Goal: Information Seeking & Learning: Compare options

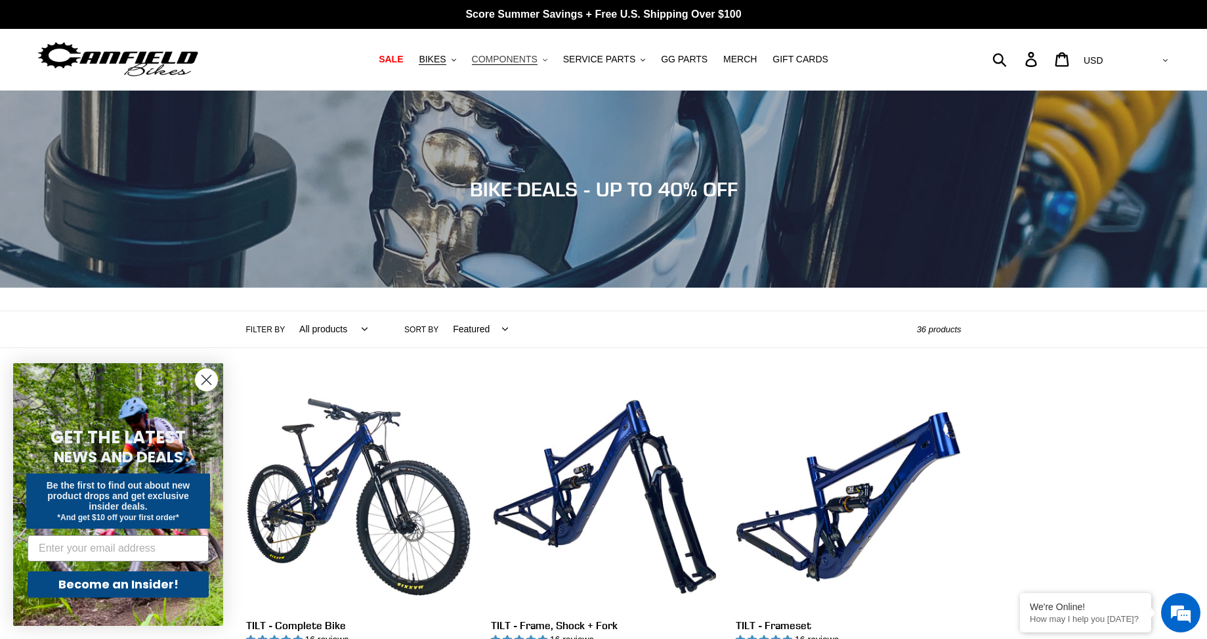
click at [504, 61] on span "COMPONENTS" at bounding box center [505, 59] width 66 height 11
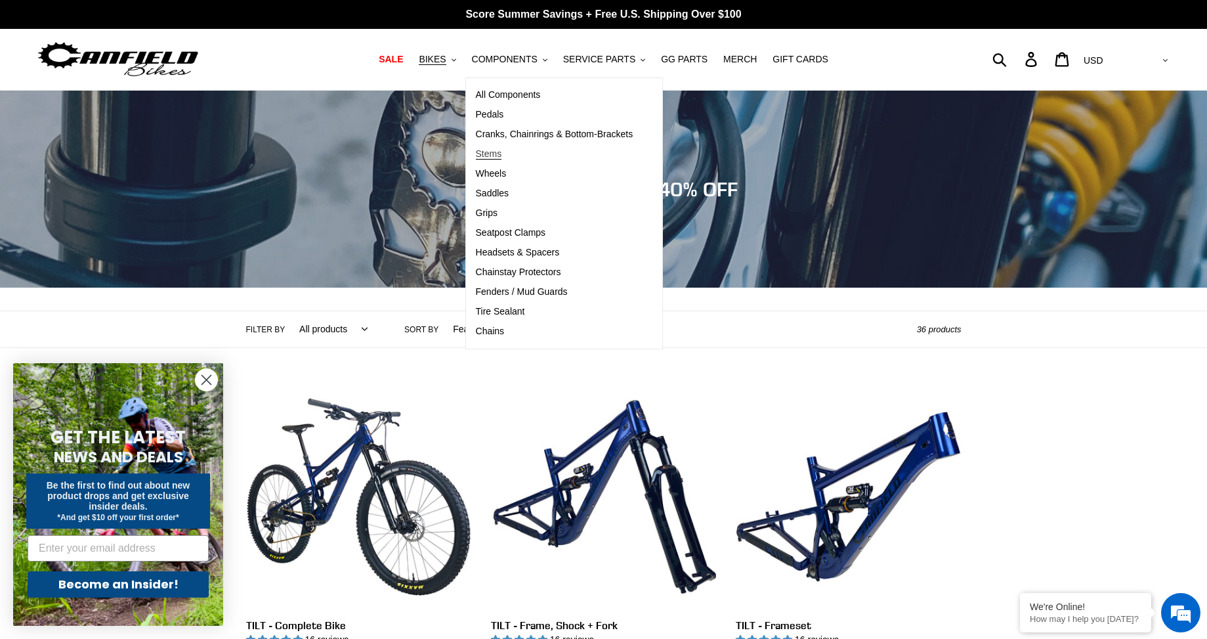
click at [494, 151] on span "Stems" at bounding box center [489, 153] width 26 height 11
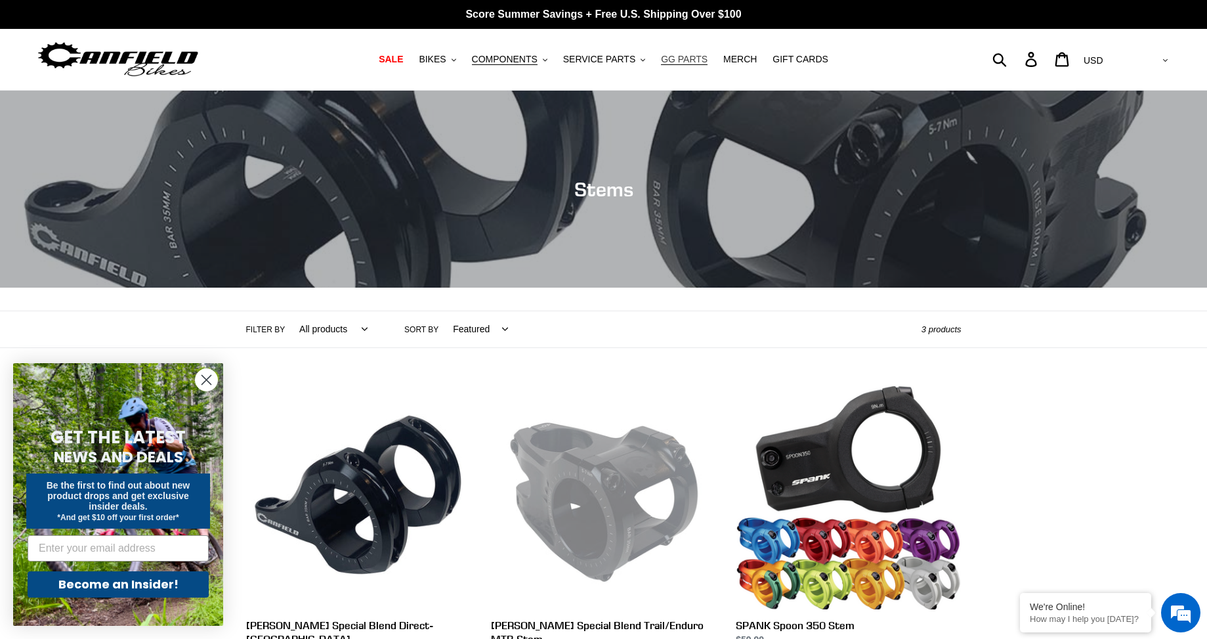
click at [671, 60] on span "GG PARTS" at bounding box center [684, 59] width 47 height 11
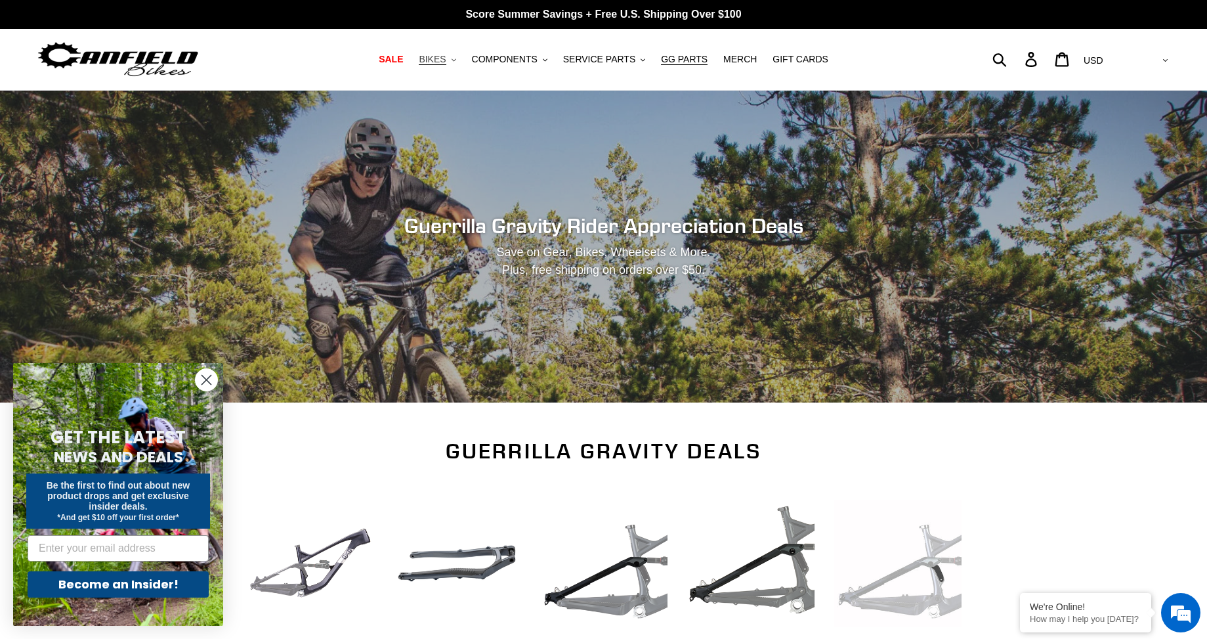
click at [446, 62] on span "BIKES" at bounding box center [432, 59] width 27 height 11
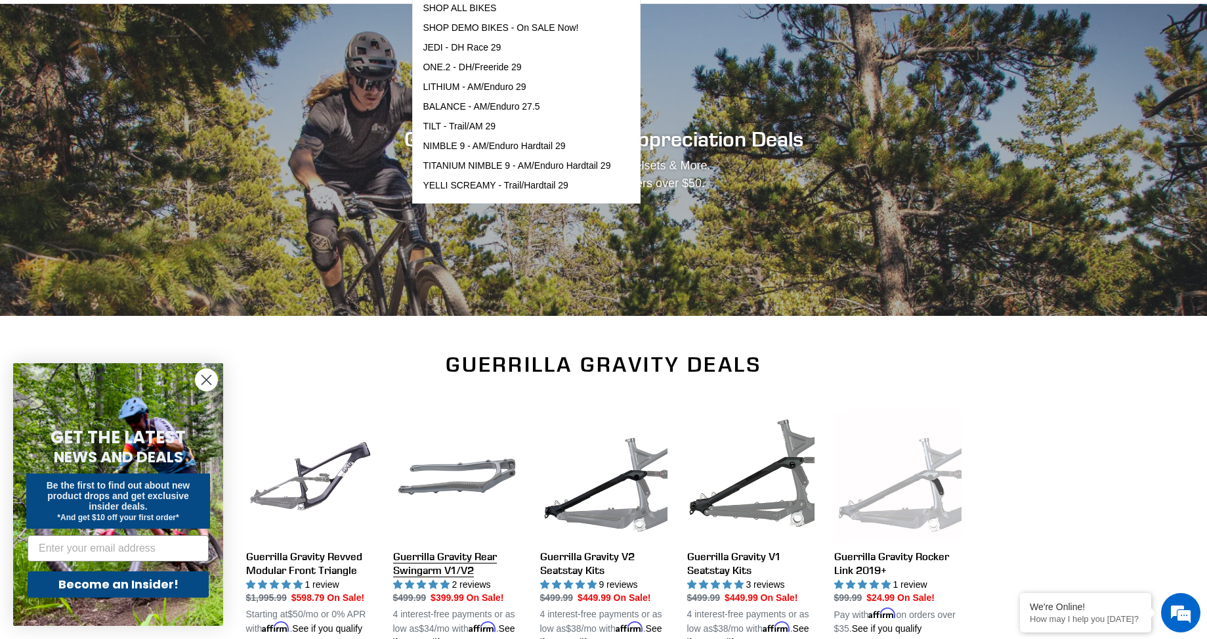
scroll to position [131, 0]
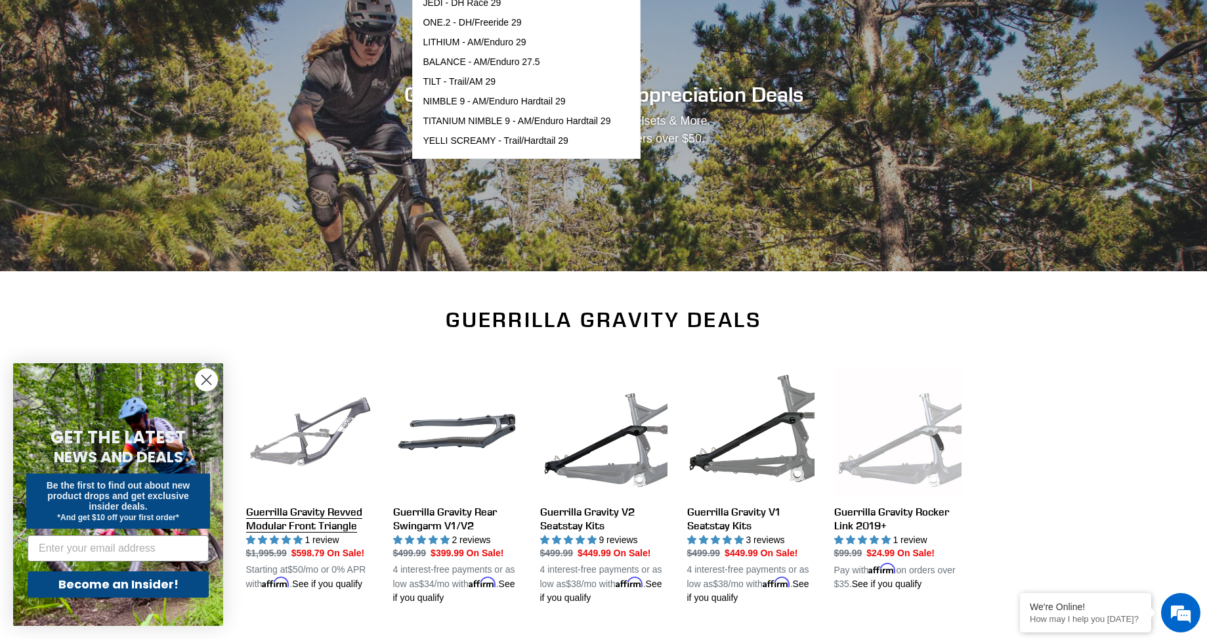
click at [291, 516] on link "Guerrilla Gravity Revved Modular Front Triangle" at bounding box center [309, 479] width 127 height 223
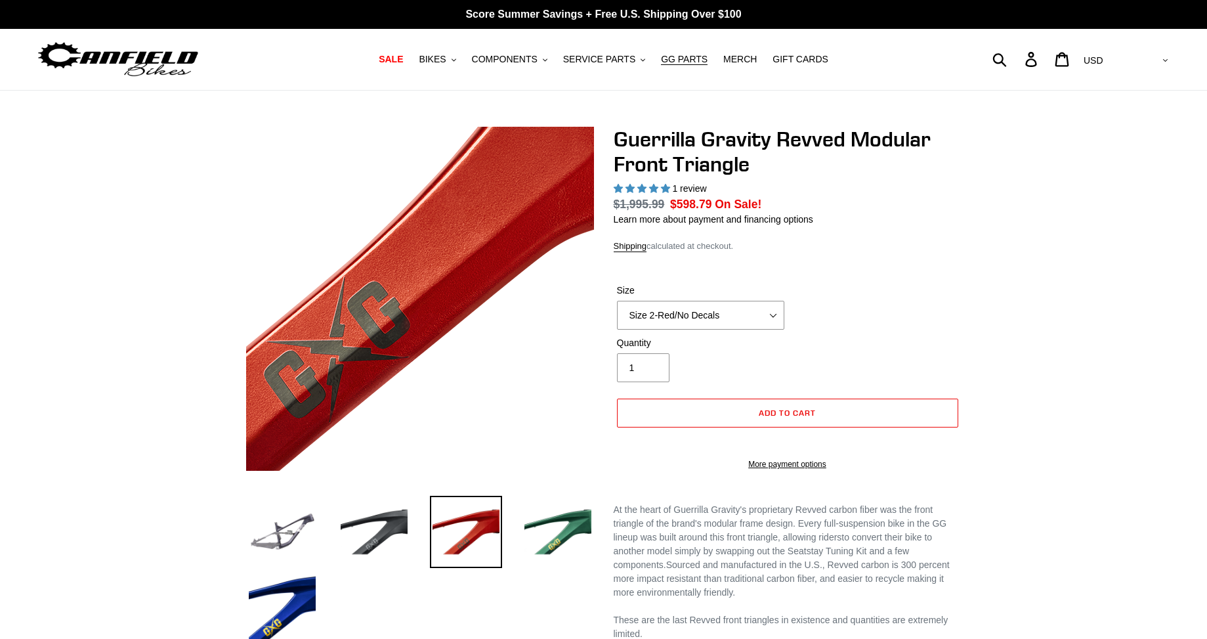
select select "highest-rating"
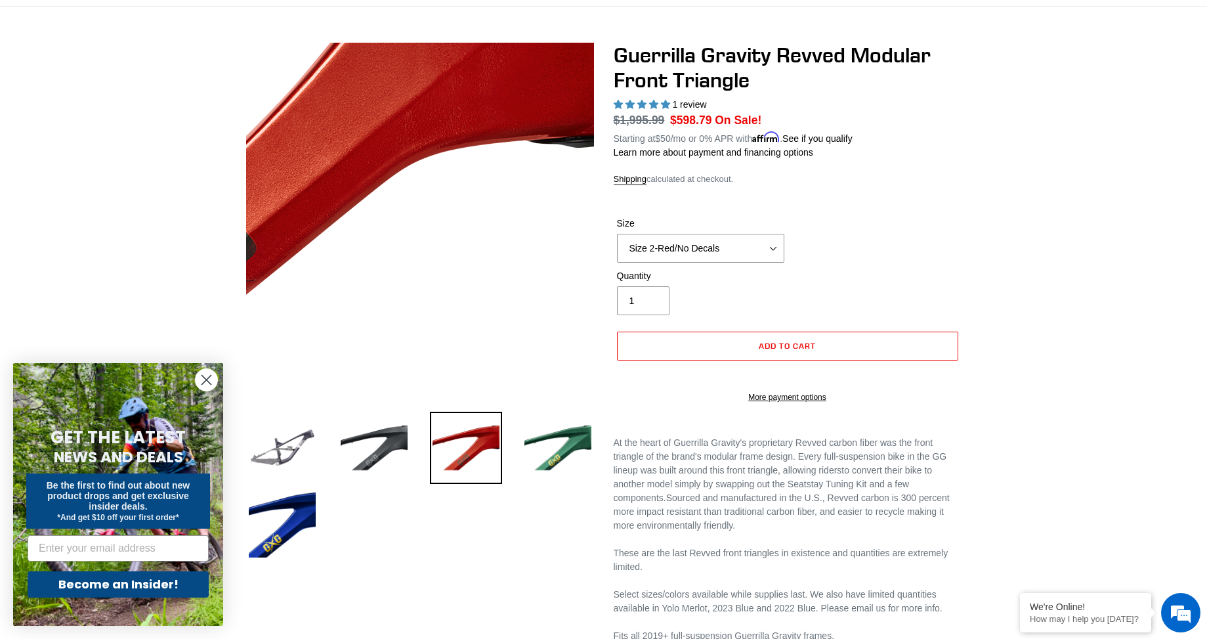
scroll to position [131, 0]
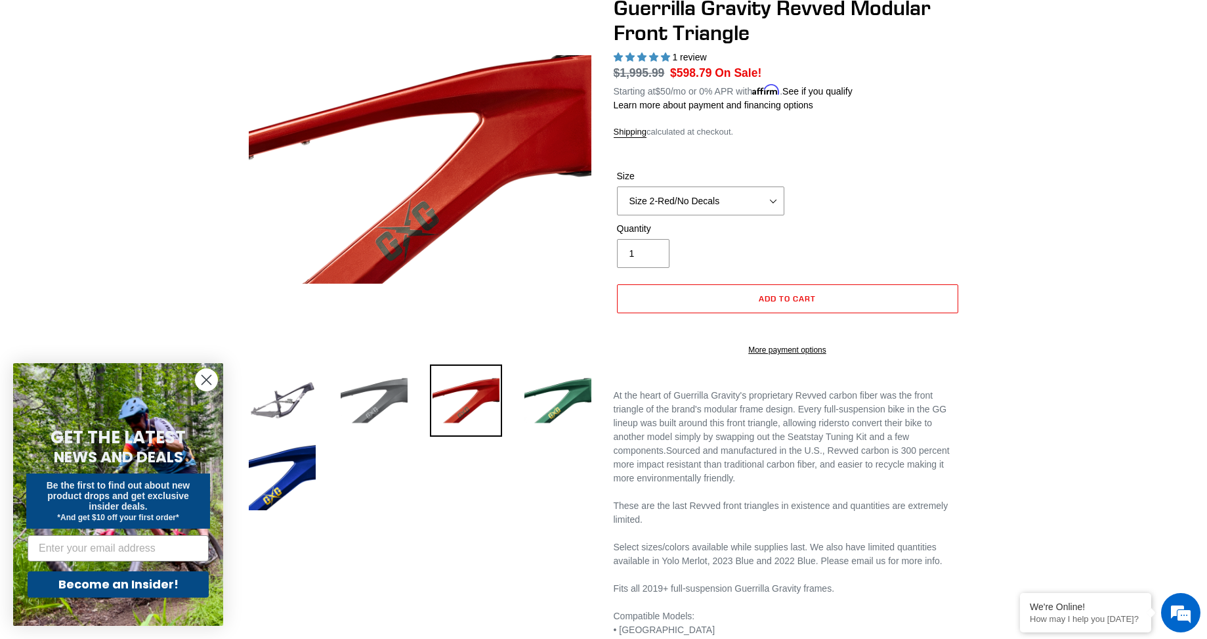
click at [370, 410] on img at bounding box center [374, 400] width 72 height 72
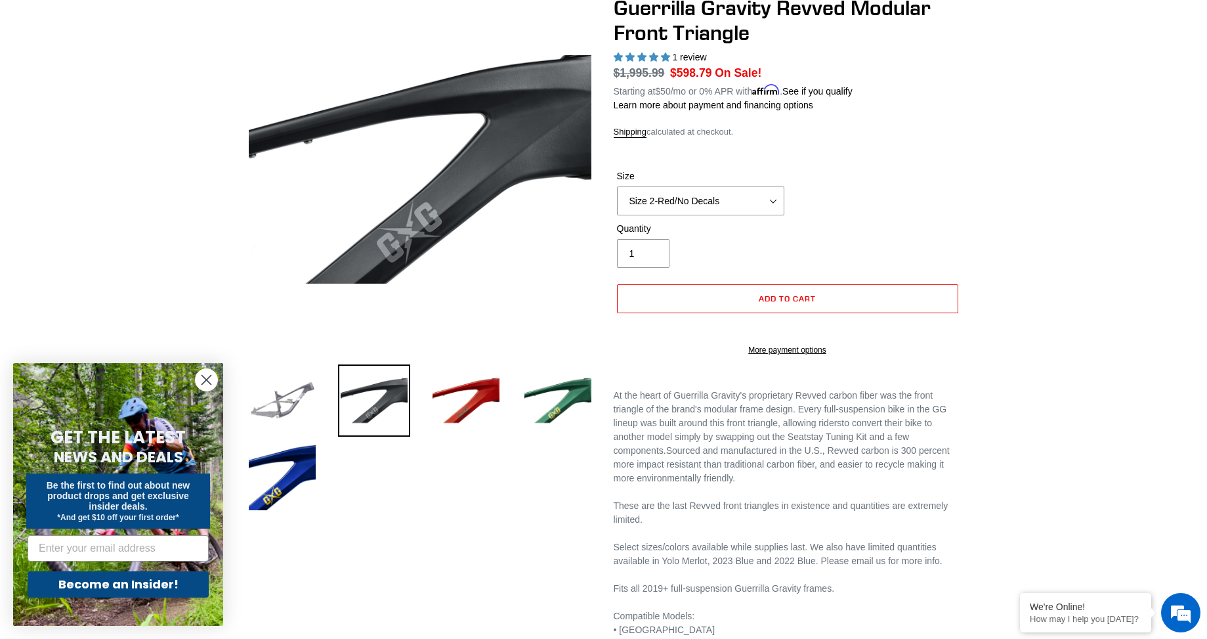
click at [300, 410] on img at bounding box center [282, 400] width 72 height 72
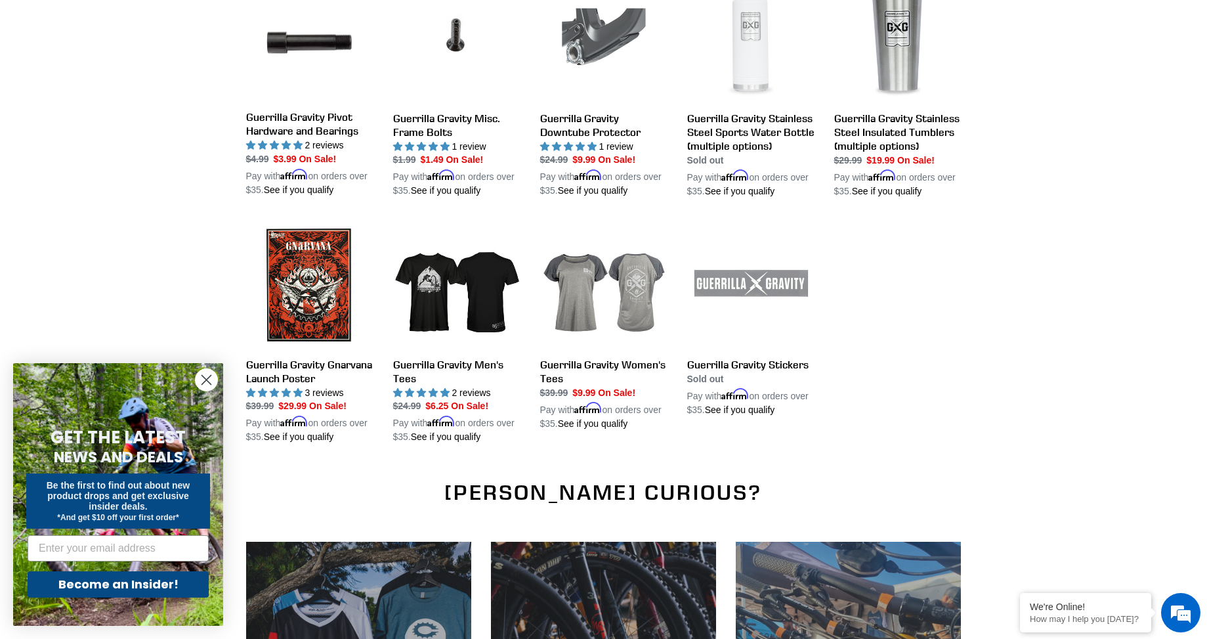
scroll to position [1444, 0]
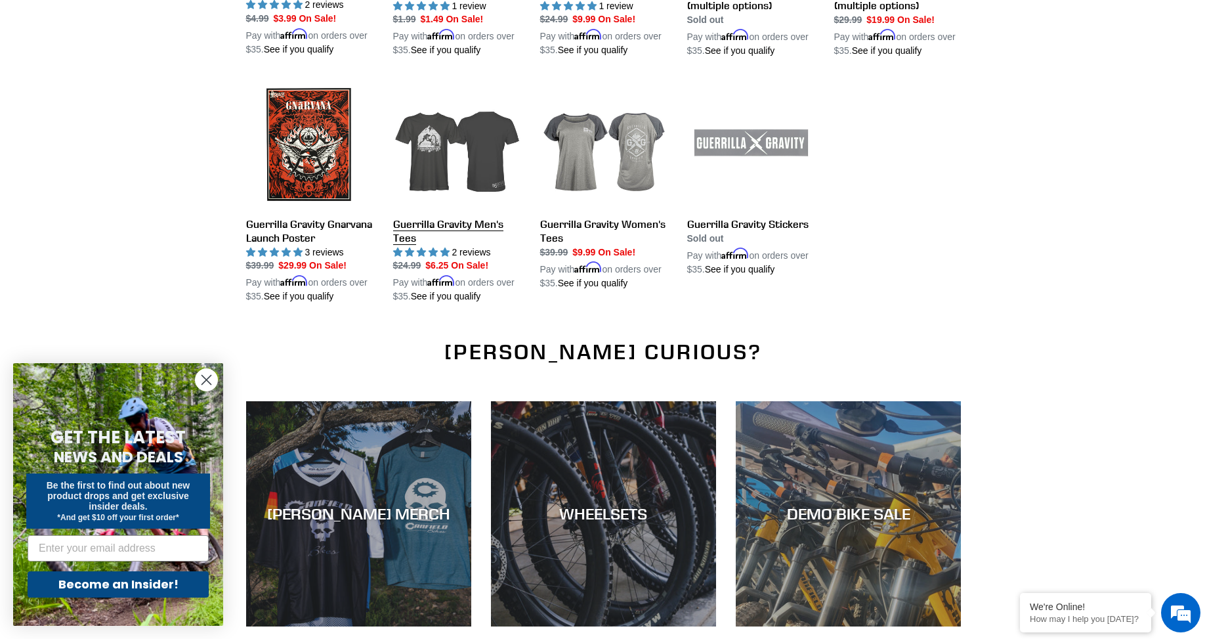
click at [436, 155] on link "Guerrilla Gravity Men's Tees" at bounding box center [456, 192] width 127 height 223
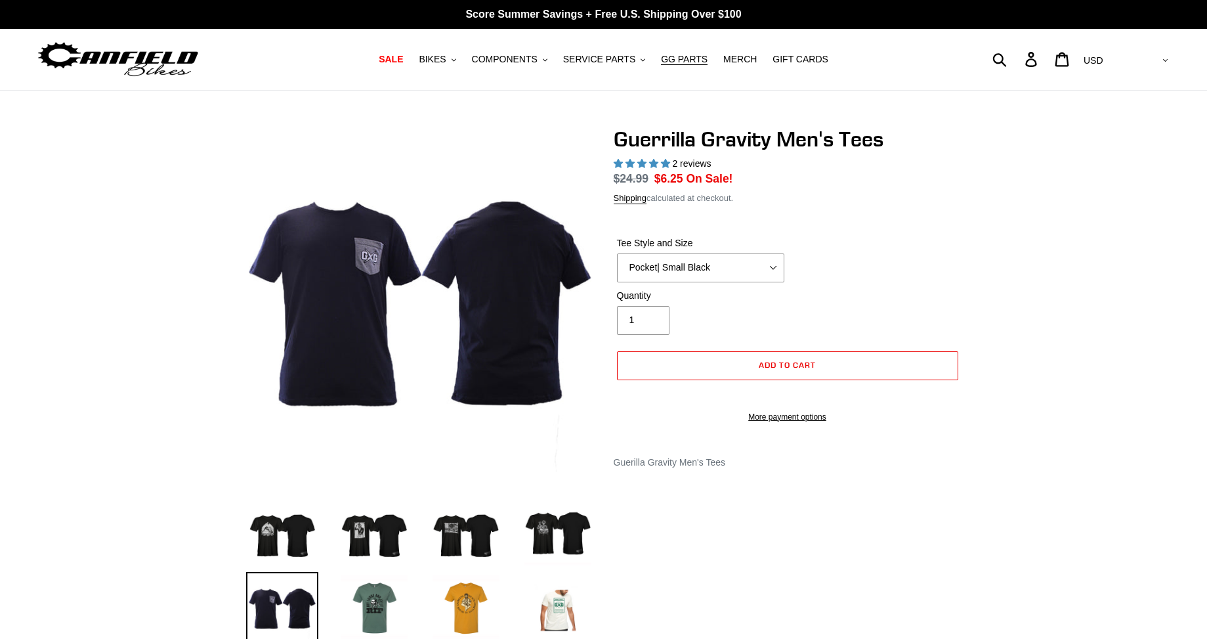
select select "highest-rating"
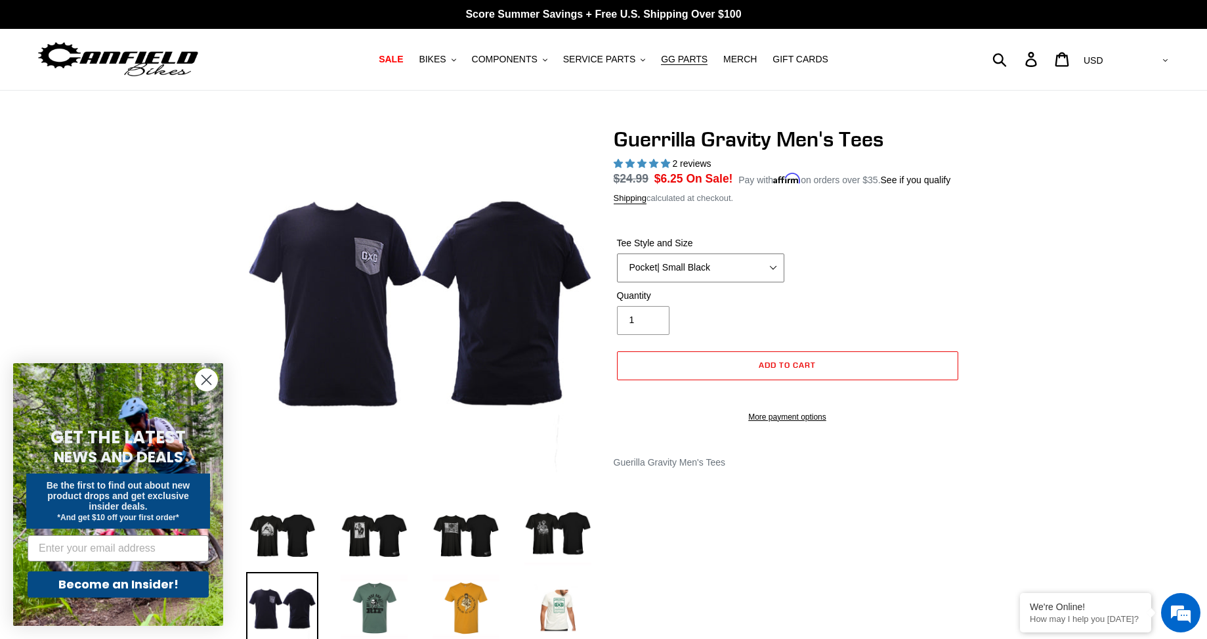
click at [777, 263] on select "Let It Rip | Small Green Let It Rip | Medium Green Megatrail | Small Black Mega…" at bounding box center [700, 267] width 167 height 29
click at [617, 253] on select "Let It Rip | Small Green Let It Rip | Medium Green Megatrail | Small Black Mega…" at bounding box center [700, 267] width 167 height 29
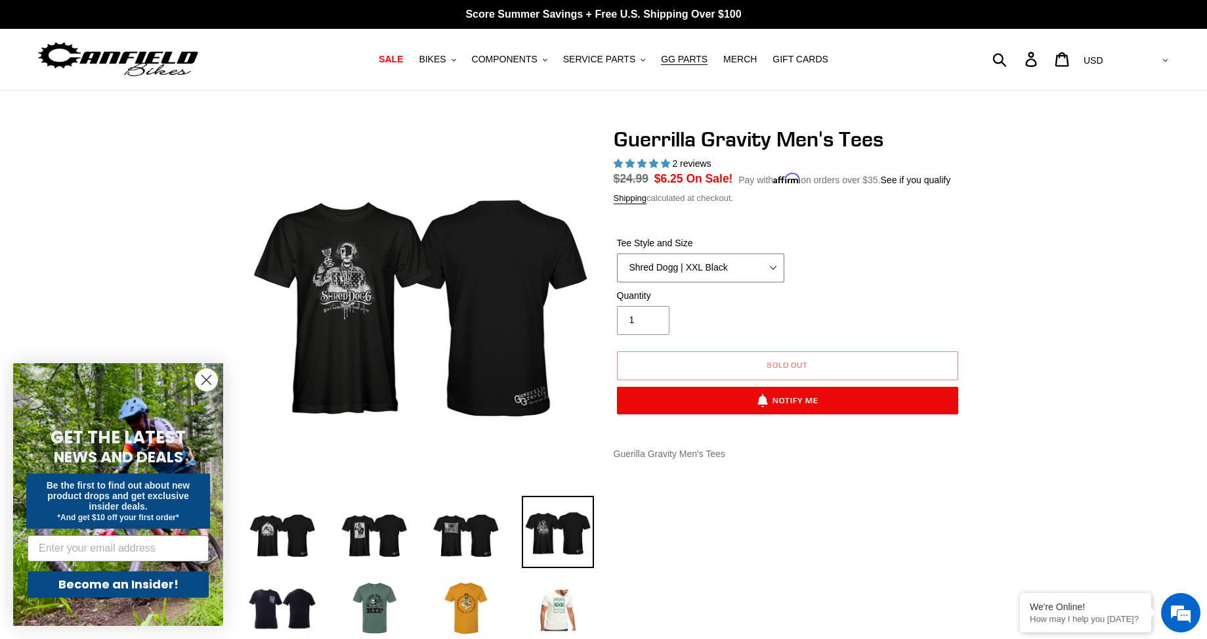
click at [746, 257] on select "Let It Rip | Small Green Let It Rip | Medium Green Megatrail | Small Black Mega…" at bounding box center [700, 267] width 167 height 29
select select "Mountain Made | XXL White"
click at [617, 253] on select "Let It Rip | Small Green Let It Rip | Medium Green Megatrail | Small Black Mega…" at bounding box center [700, 267] width 167 height 29
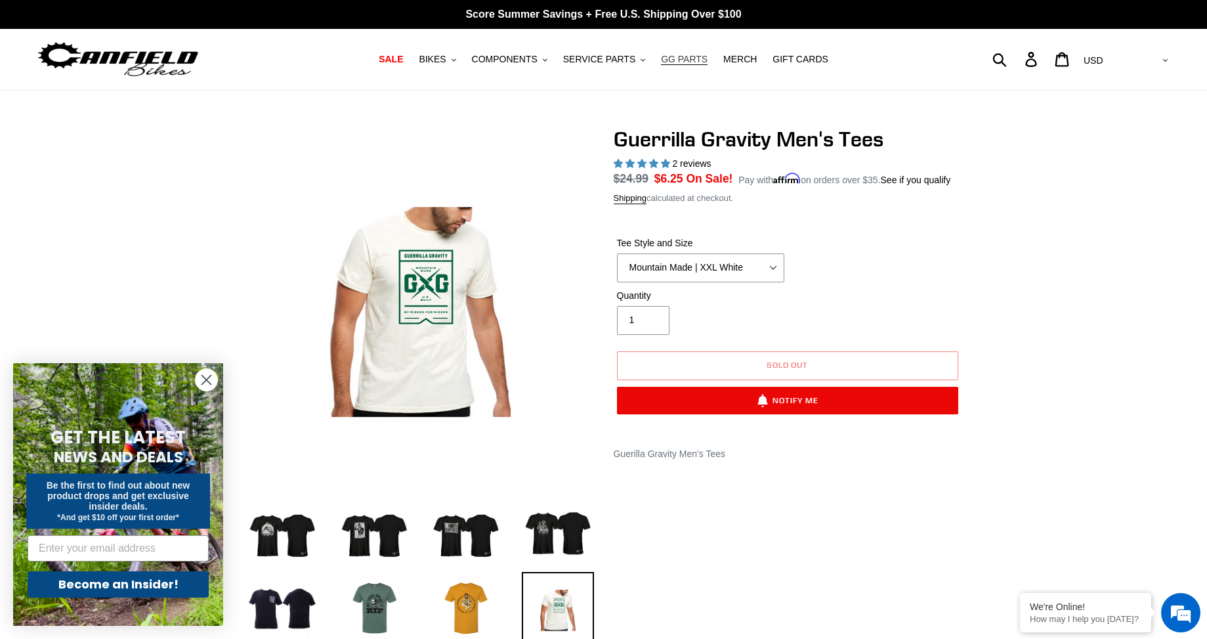
click at [683, 53] on link "GG PARTS" at bounding box center [684, 60] width 60 height 18
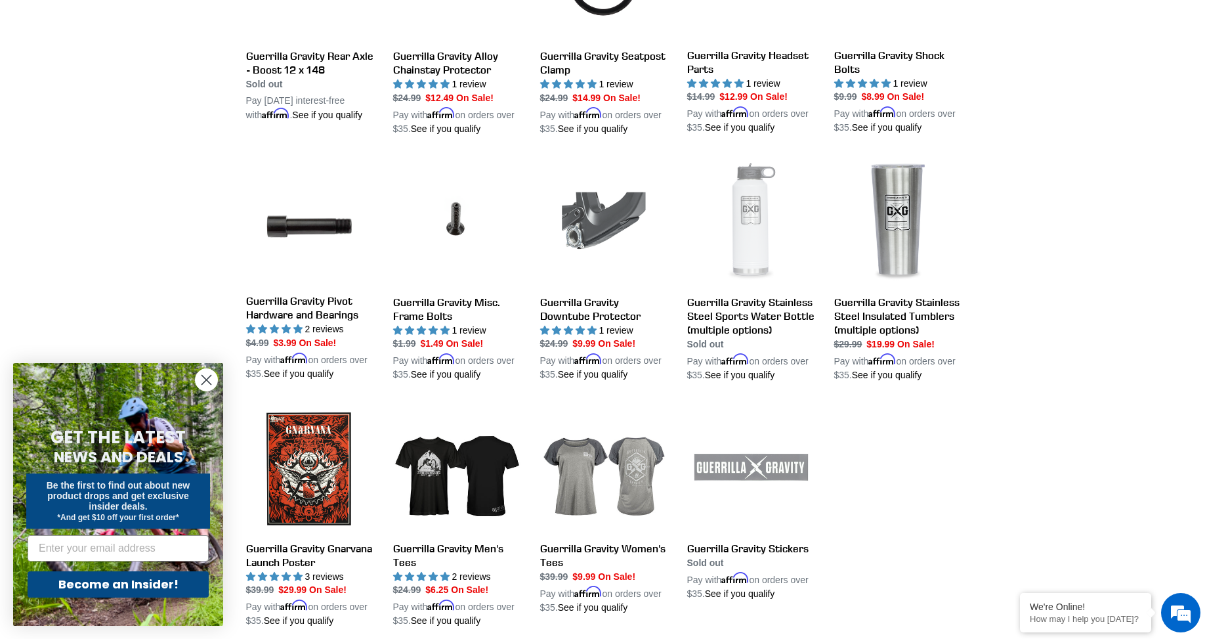
scroll to position [1357, 0]
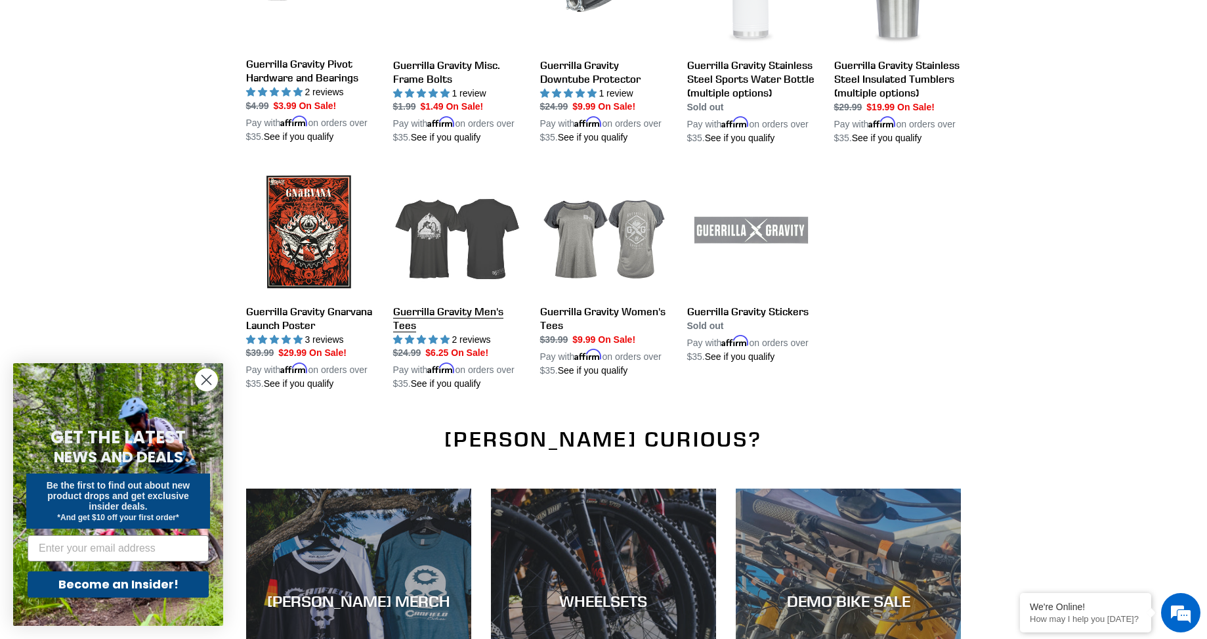
click at [469, 291] on link "Guerrilla Gravity Men's Tees" at bounding box center [456, 279] width 127 height 223
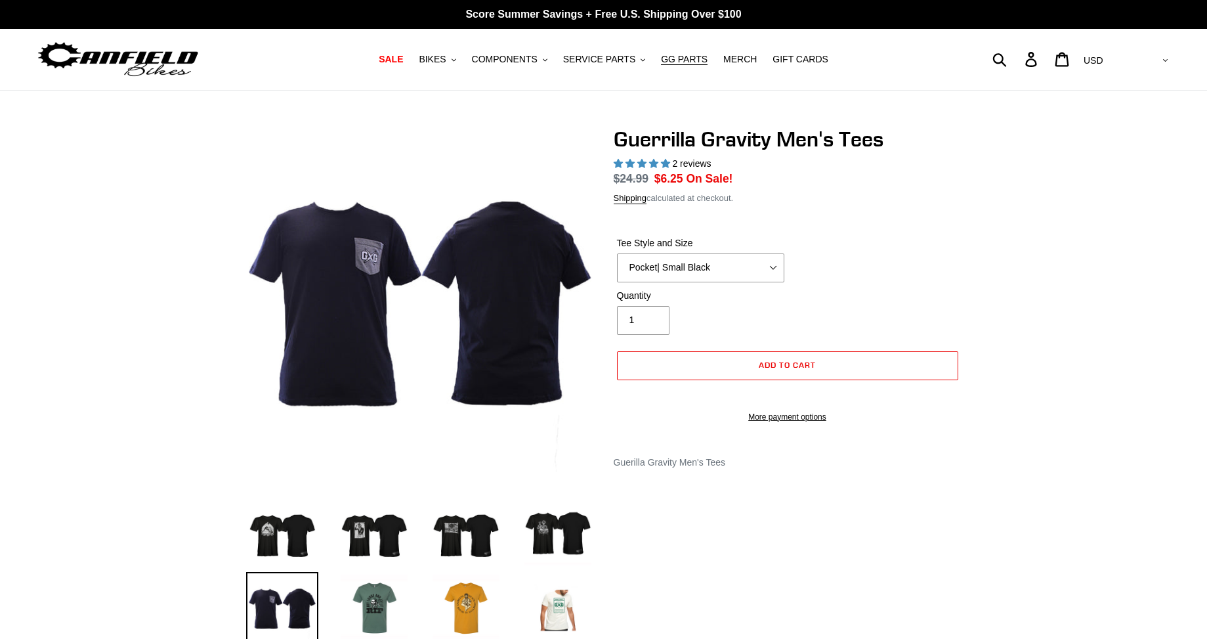
select select "highest-rating"
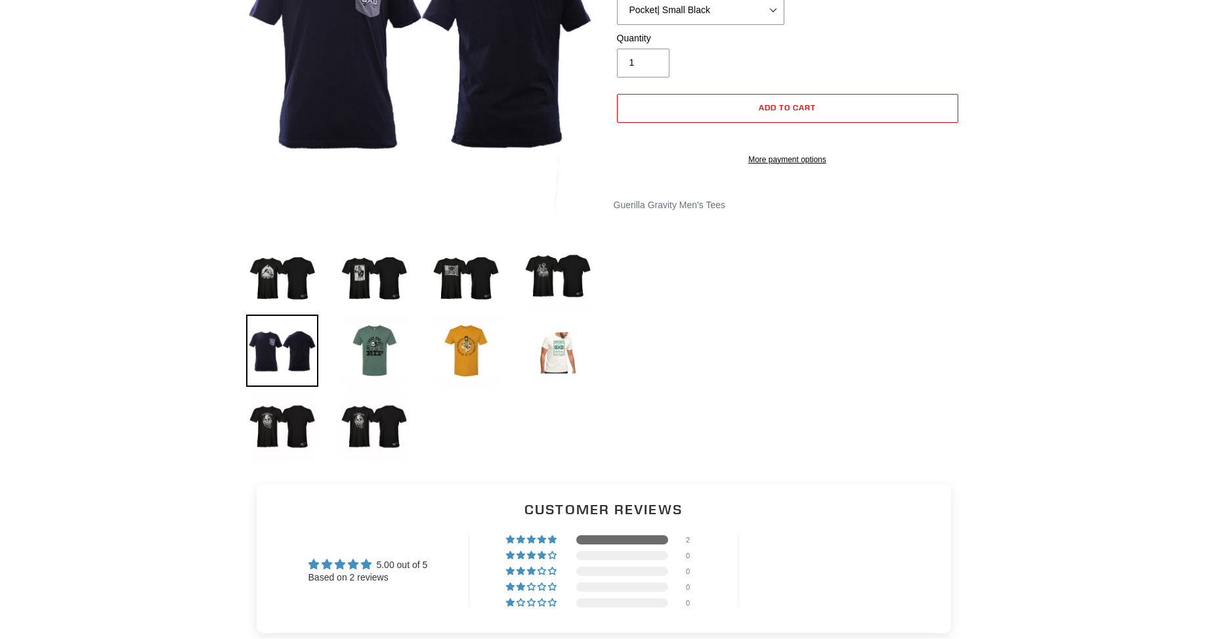
scroll to position [263, 0]
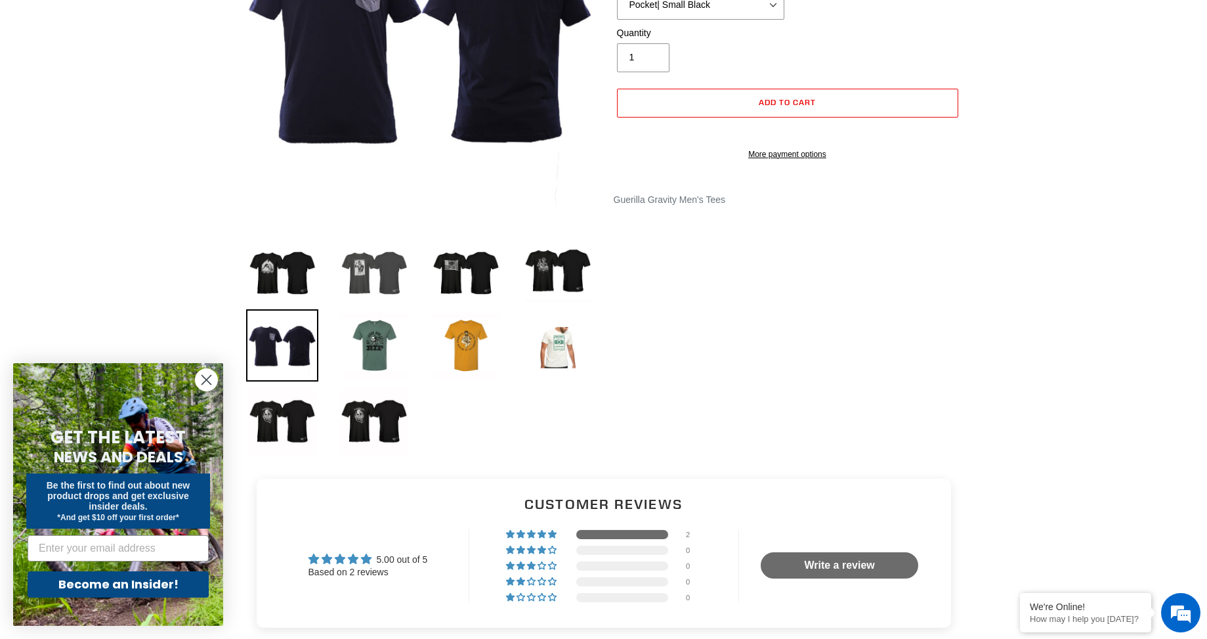
click at [362, 265] on img at bounding box center [374, 269] width 72 height 72
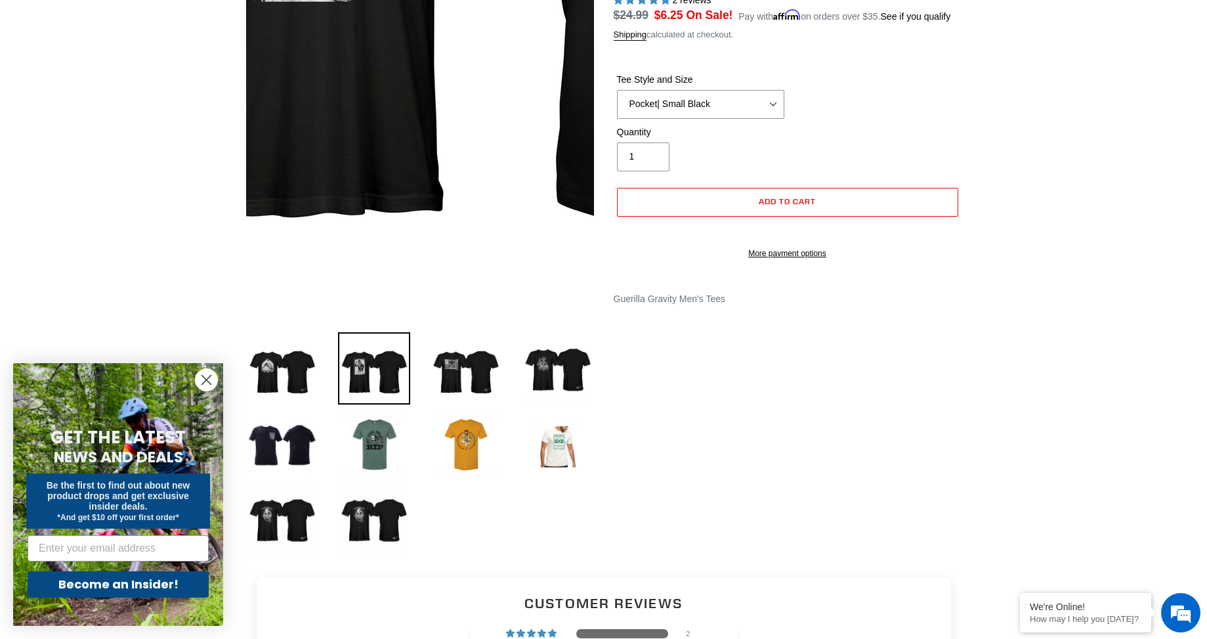
scroll to position [131, 0]
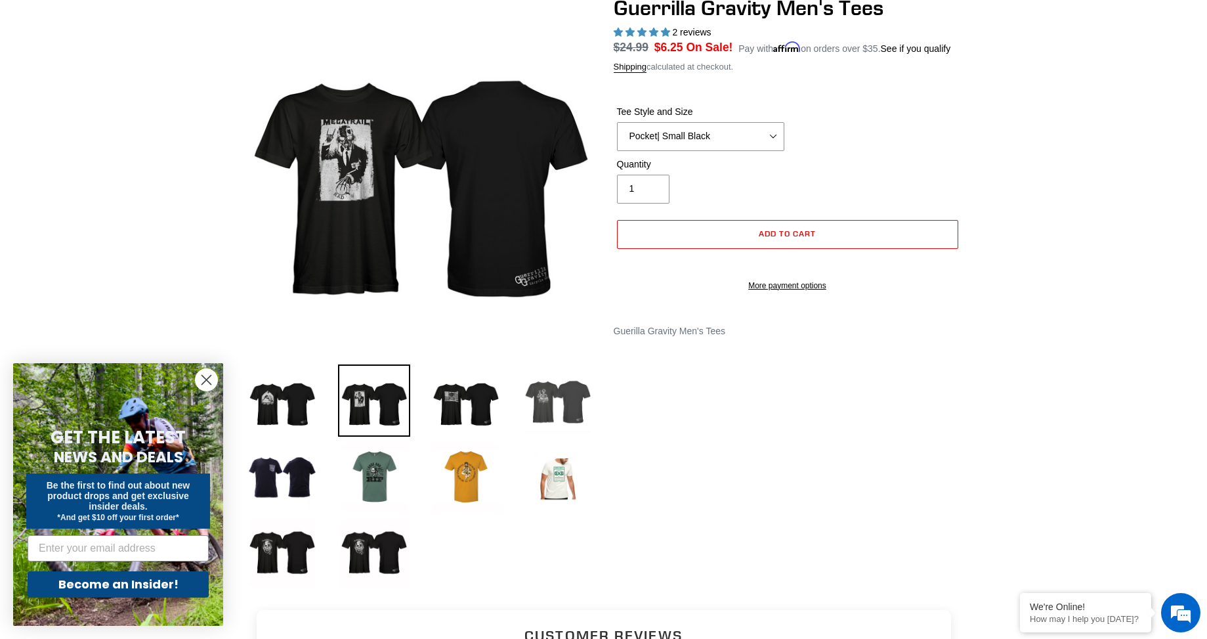
click at [560, 406] on img at bounding box center [558, 400] width 72 height 72
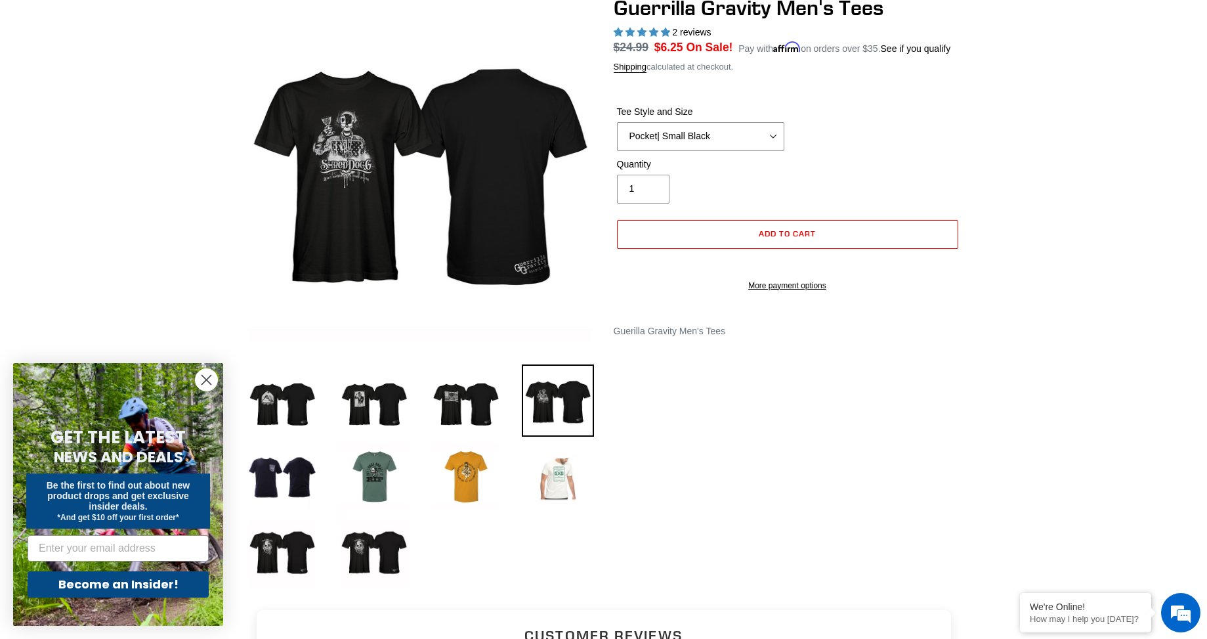
click at [560, 467] on img at bounding box center [558, 476] width 72 height 72
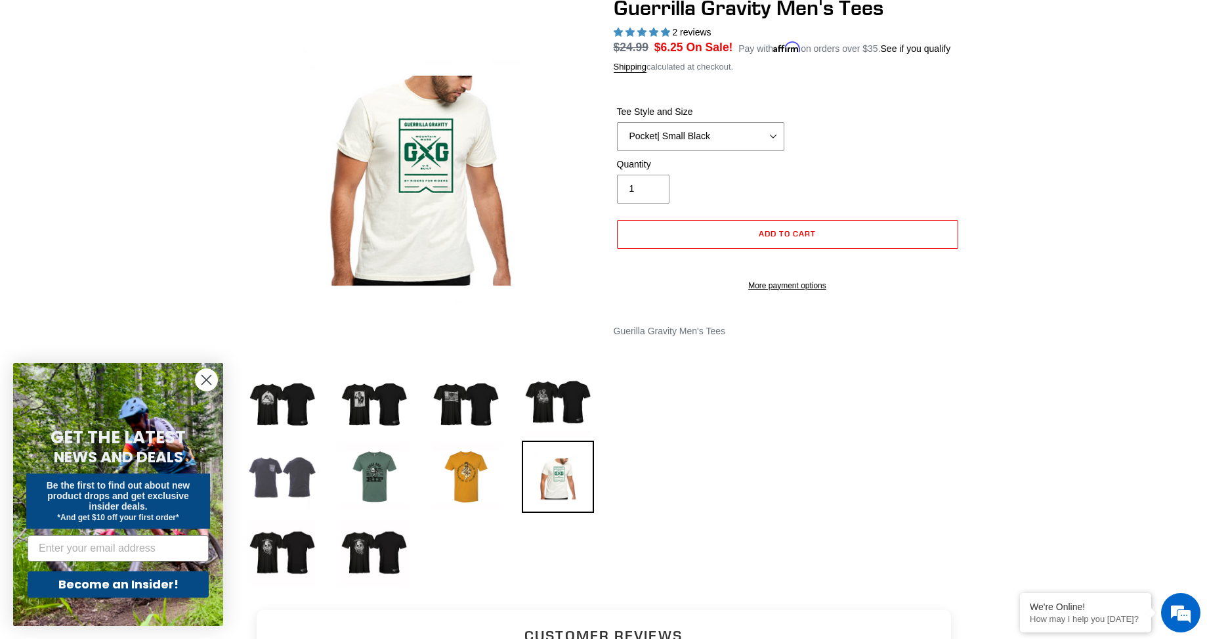
click at [276, 471] on img at bounding box center [282, 476] width 72 height 72
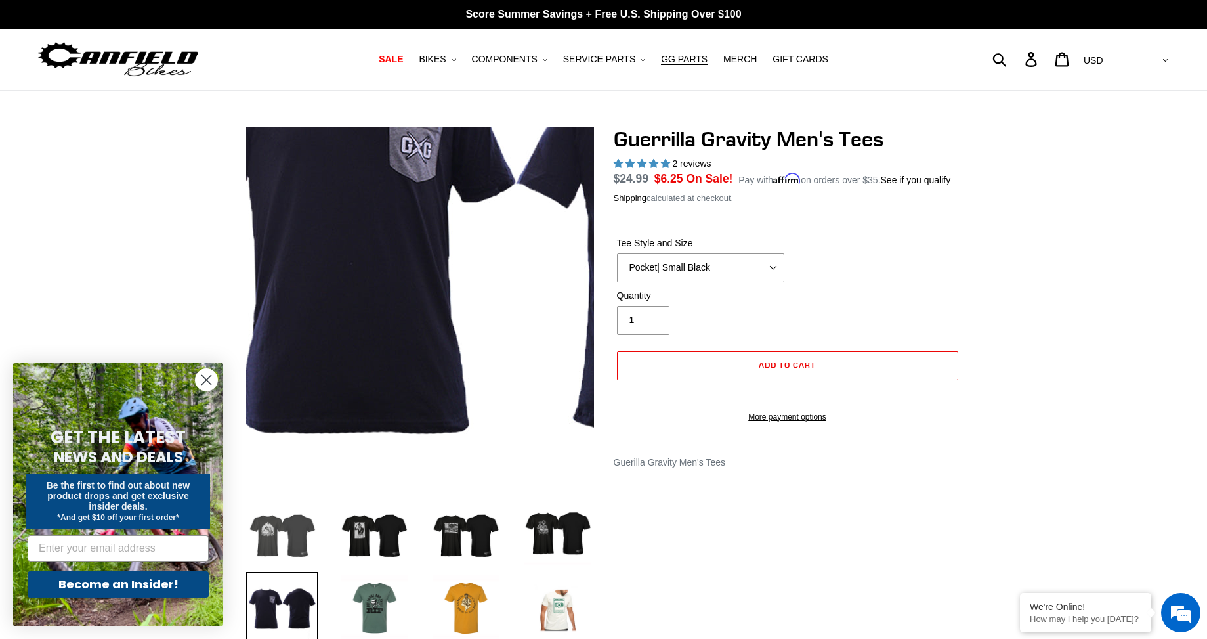
scroll to position [0, 0]
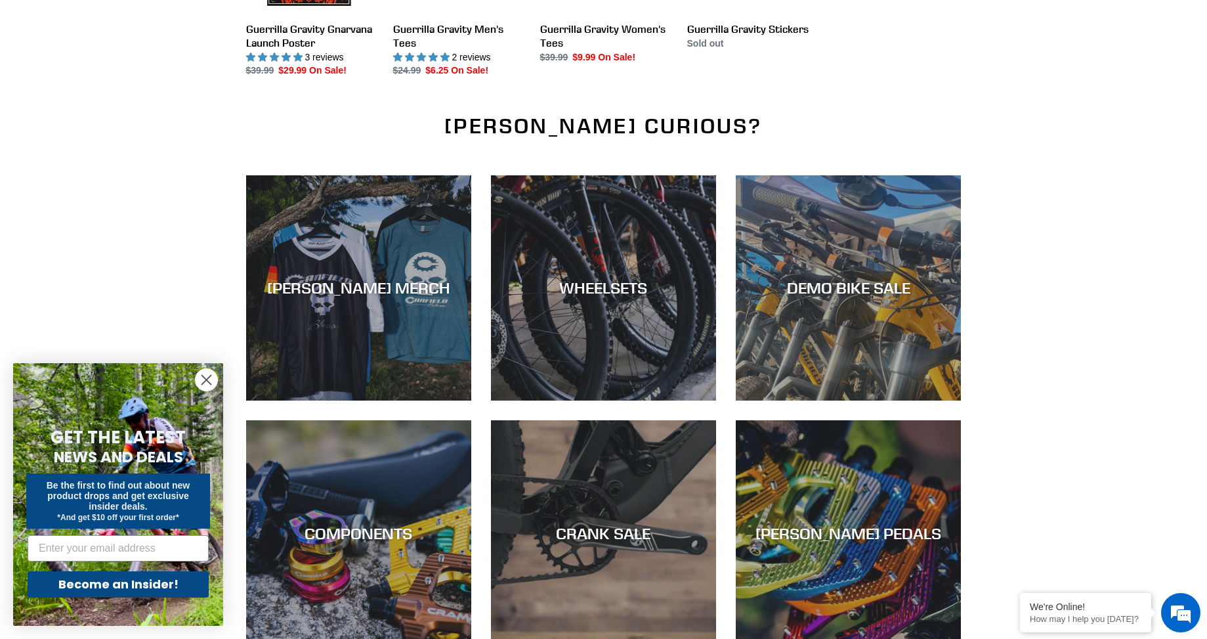
scroll to position [1622, 0]
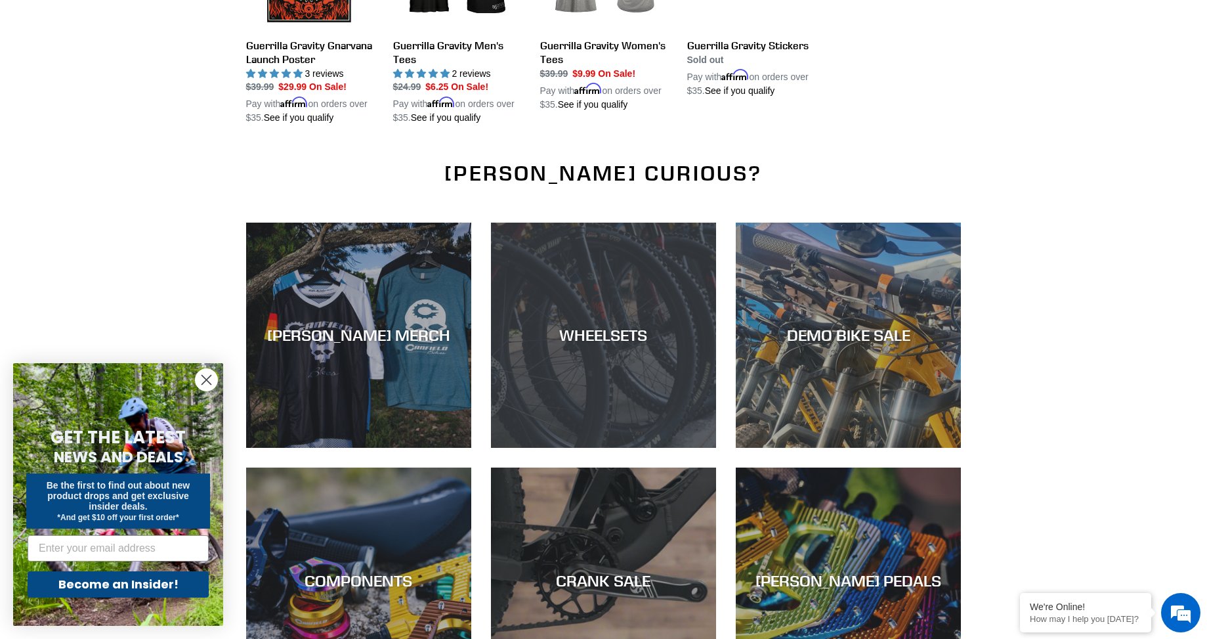
click at [583, 326] on div "WHEELSETS" at bounding box center [603, 335] width 225 height 19
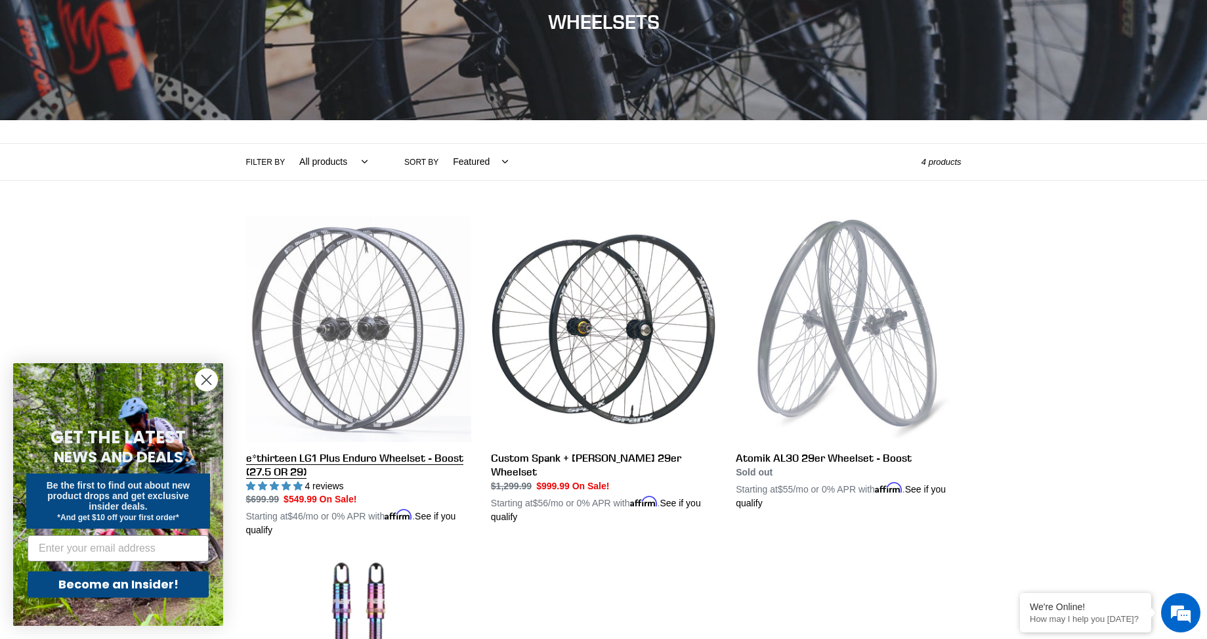
scroll to position [263, 0]
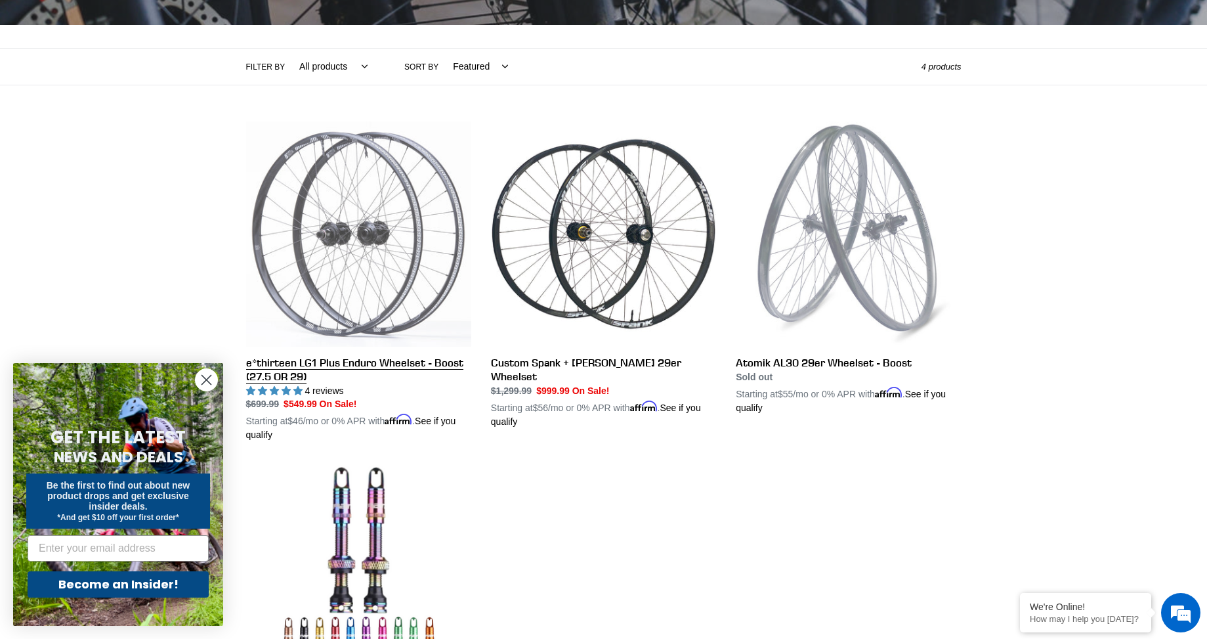
click at [337, 364] on link "e*thirteen LG1 Plus Enduro Wheelset - Boost (27.5 OR 29)" at bounding box center [358, 281] width 225 height 321
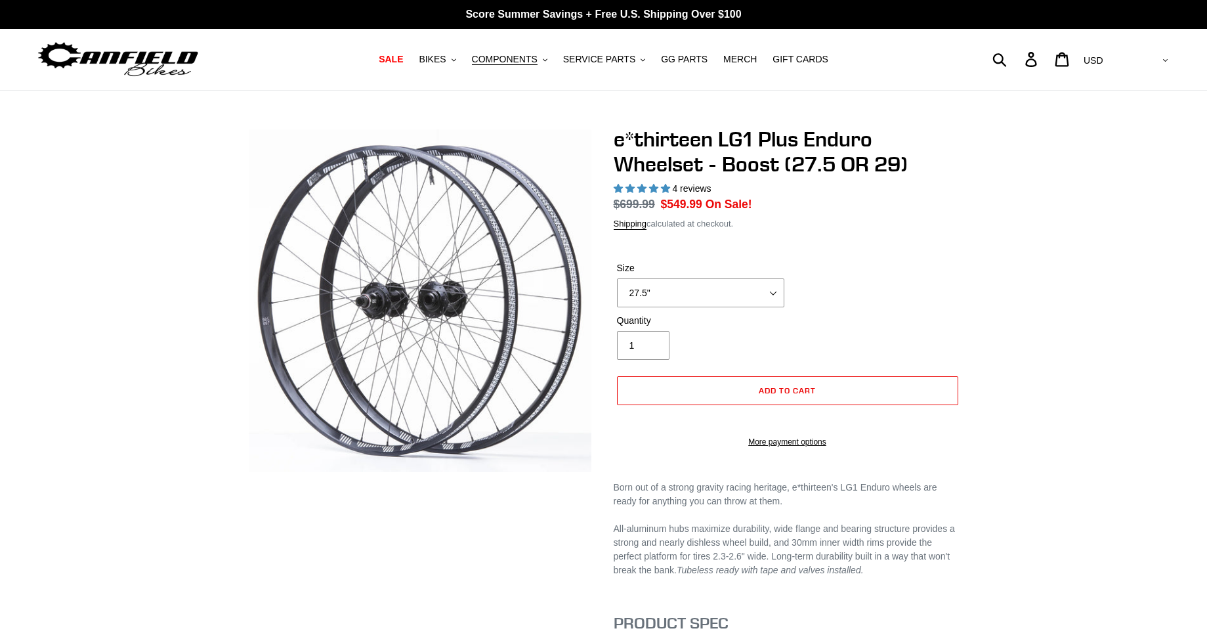
select select "highest-rating"
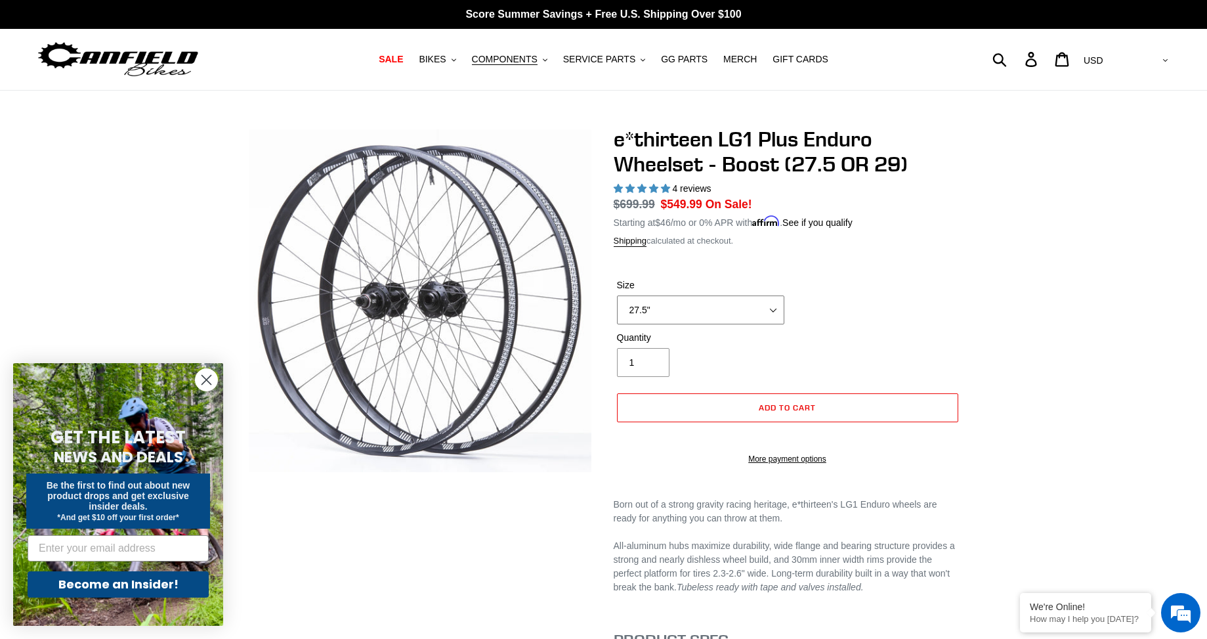
click at [680, 298] on select "27.5" 29"" at bounding box center [700, 309] width 167 height 29
type input "2"
click at [651, 360] on input "2" at bounding box center [643, 362] width 53 height 29
click at [520, 57] on span "COMPONENTS" at bounding box center [505, 59] width 66 height 11
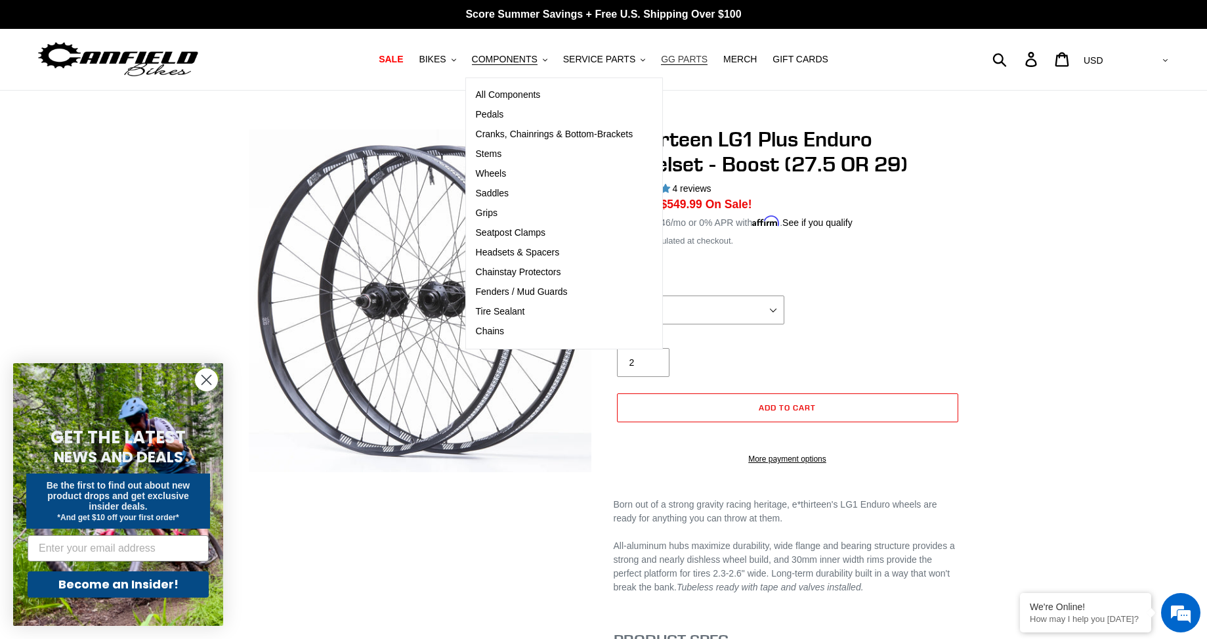
click at [682, 60] on span "GG PARTS" at bounding box center [684, 59] width 47 height 11
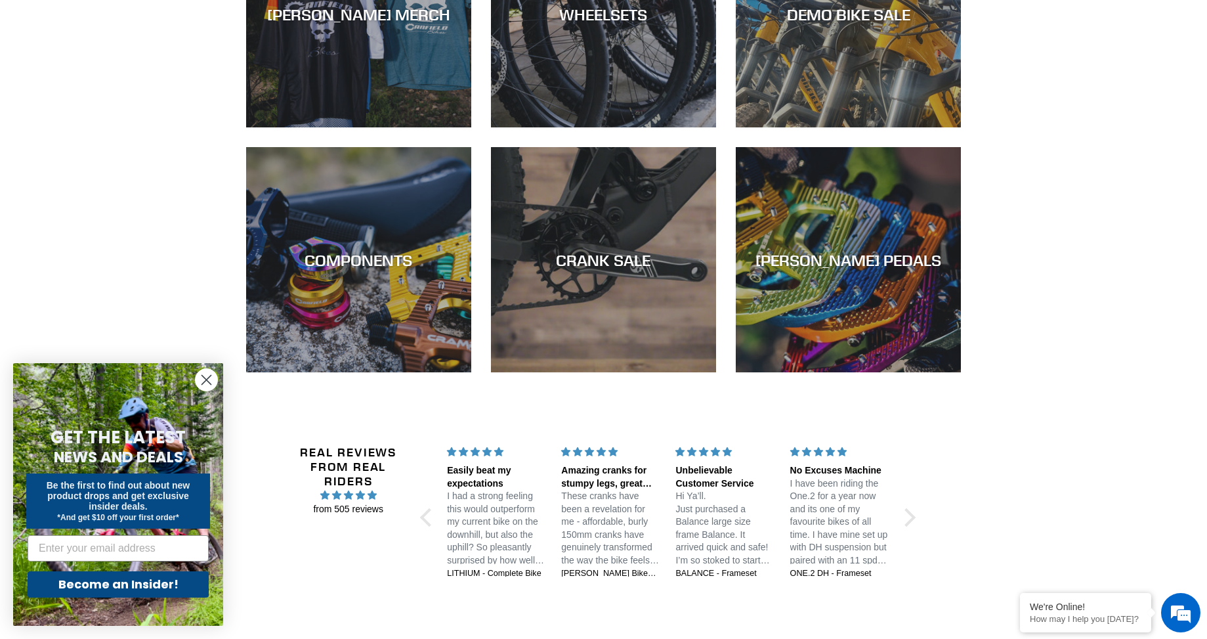
scroll to position [2100, 0]
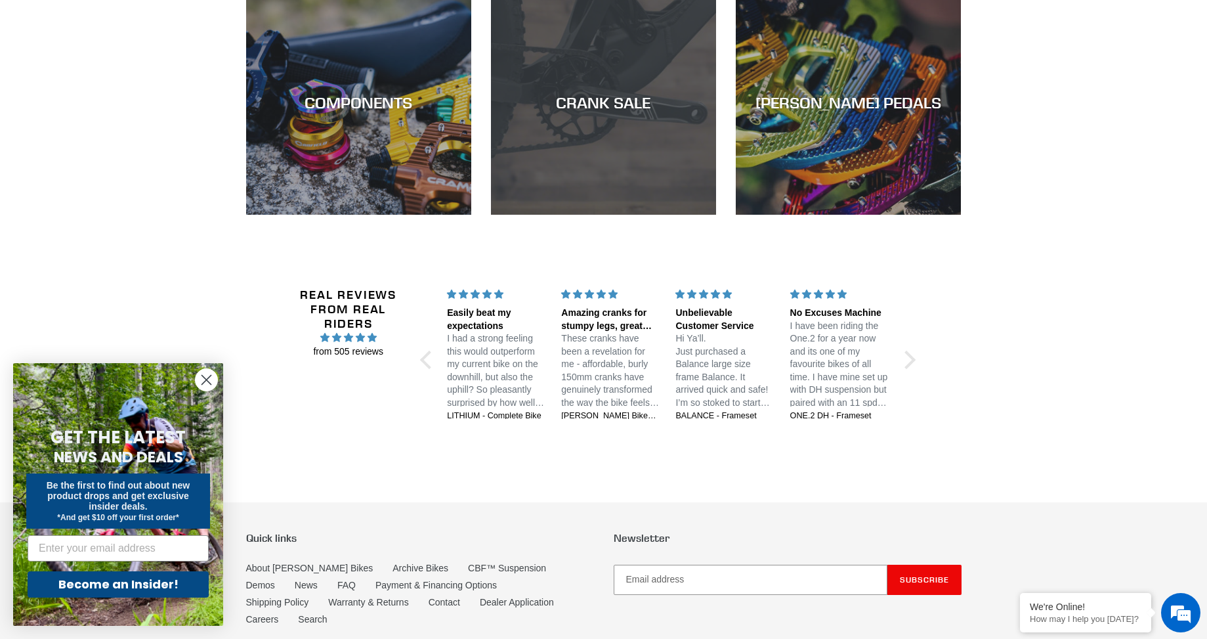
click at [589, 93] on div "CRANK SALE" at bounding box center [603, 102] width 225 height 19
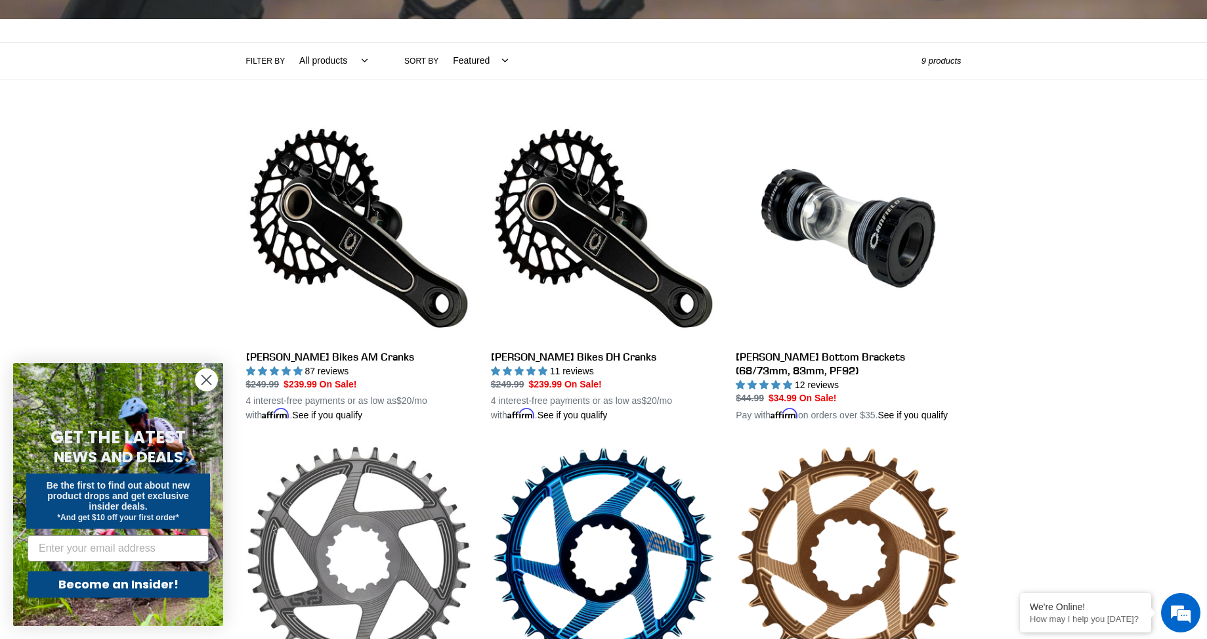
scroll to position [263, 0]
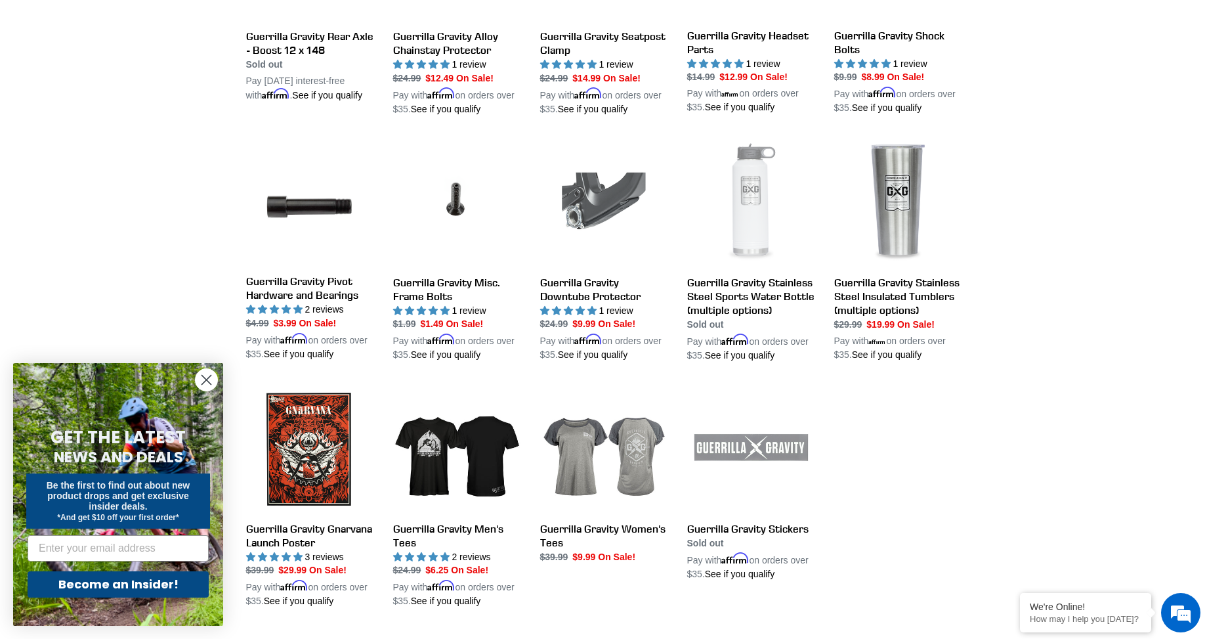
scroll to position [1183, 0]
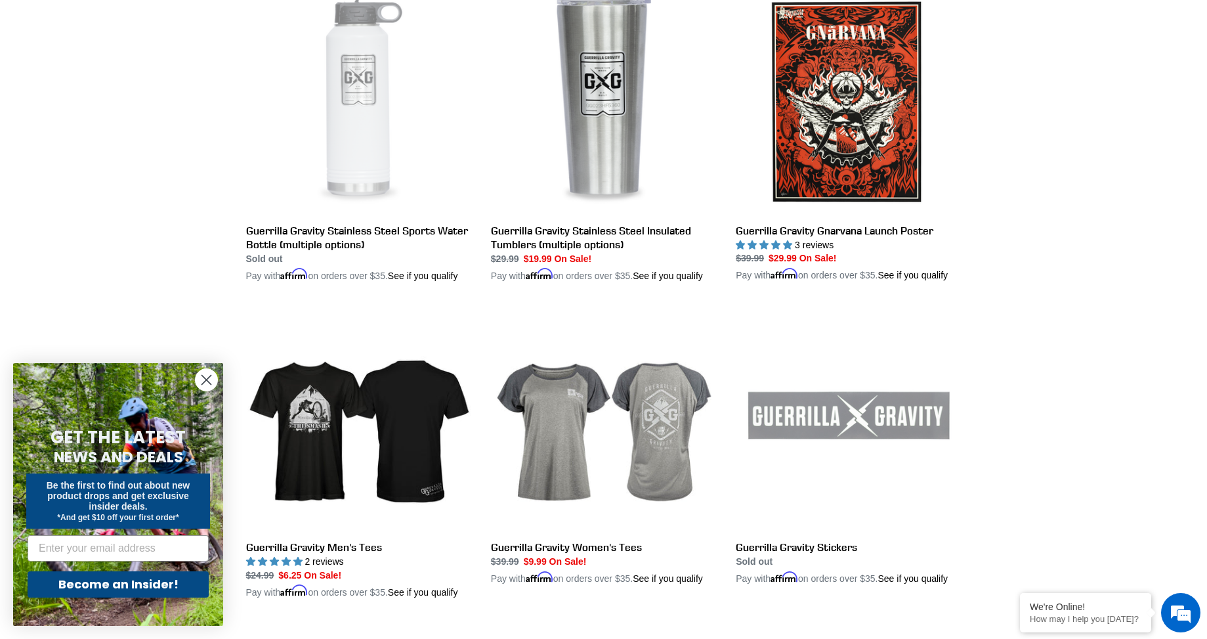
scroll to position [2494, 0]
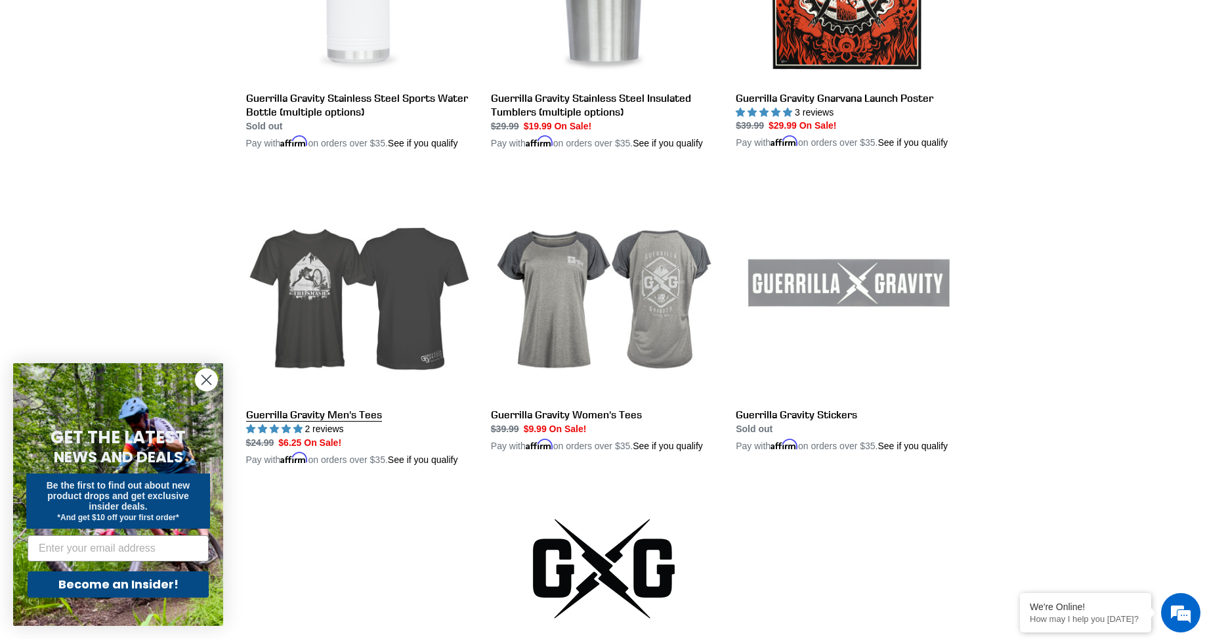
click at [308, 305] on link "Guerrilla Gravity Men's Tees" at bounding box center [358, 319] width 225 height 293
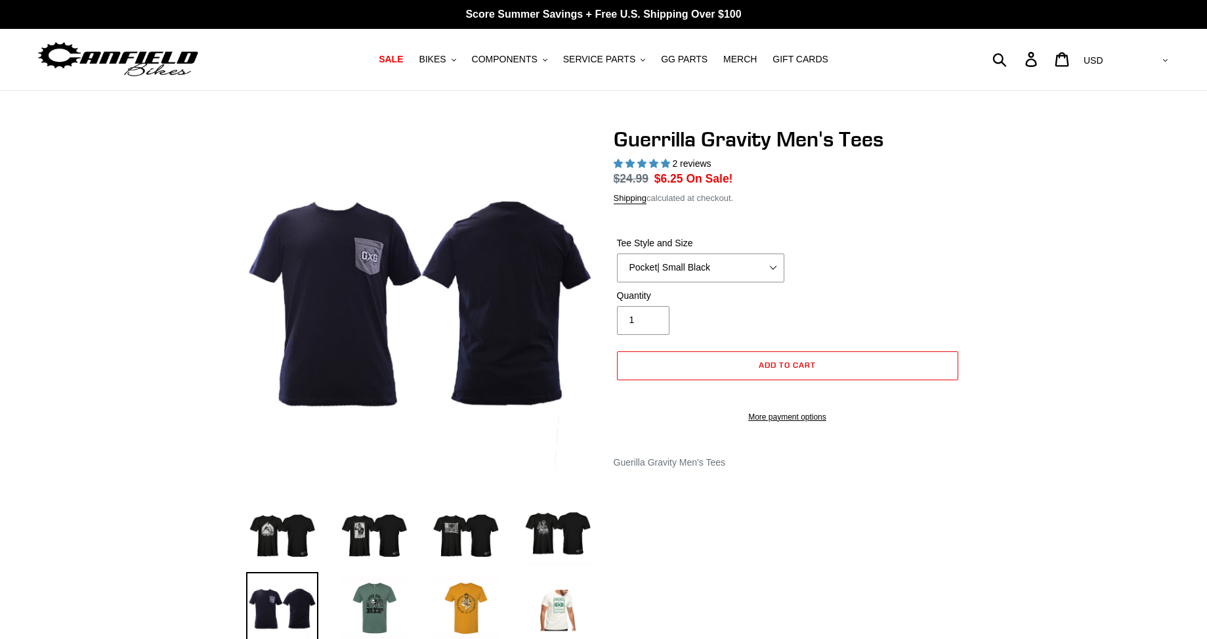
select select "highest-rating"
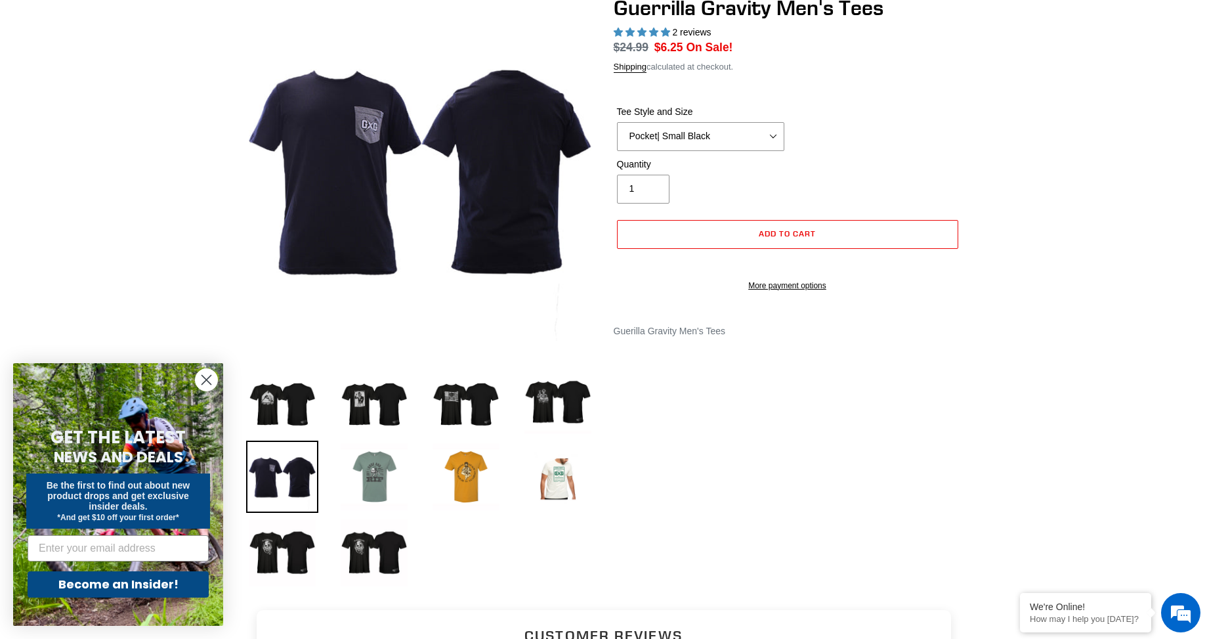
click at [379, 476] on img at bounding box center [374, 476] width 72 height 72
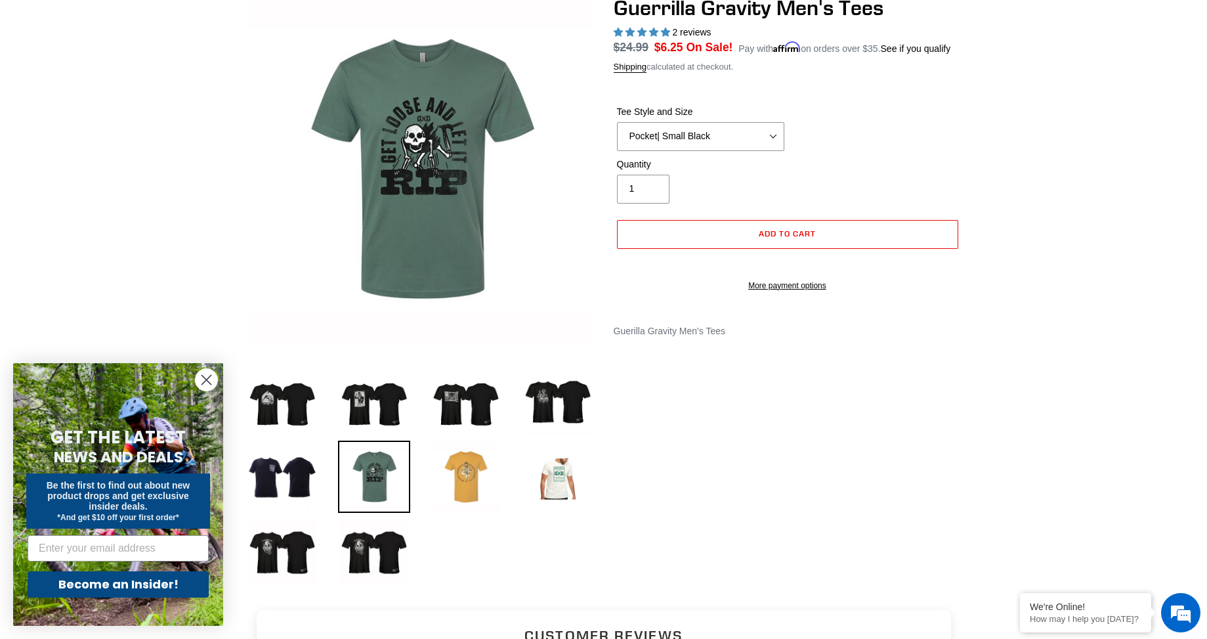
click at [469, 481] on img at bounding box center [466, 476] width 72 height 72
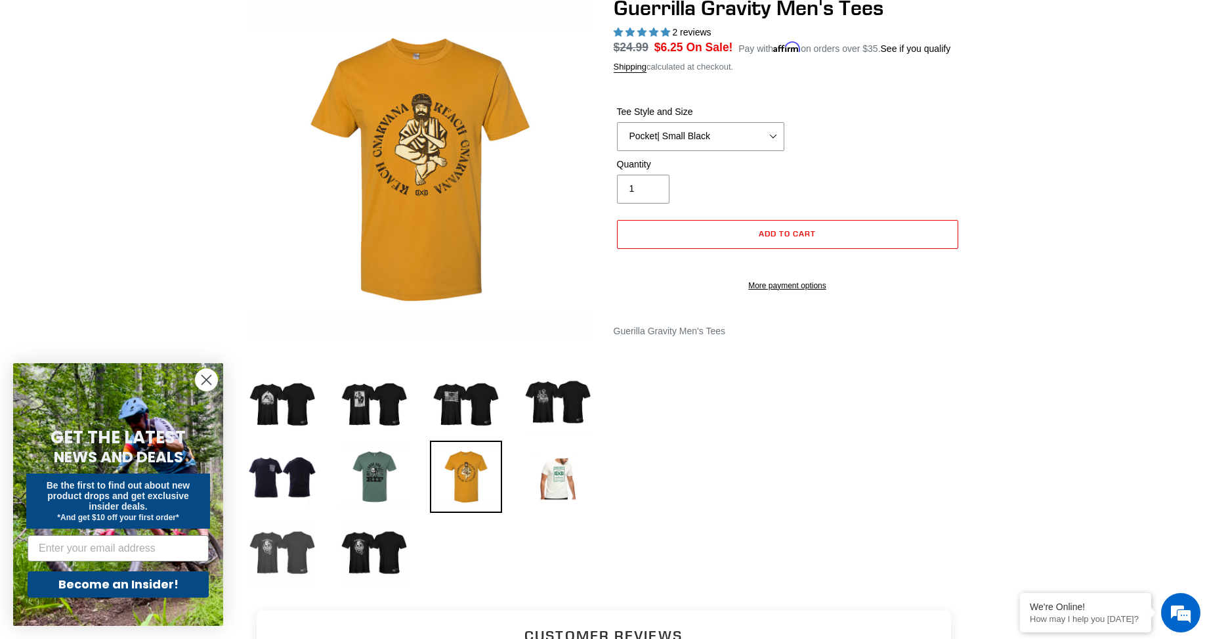
click at [268, 551] on img at bounding box center [282, 552] width 72 height 72
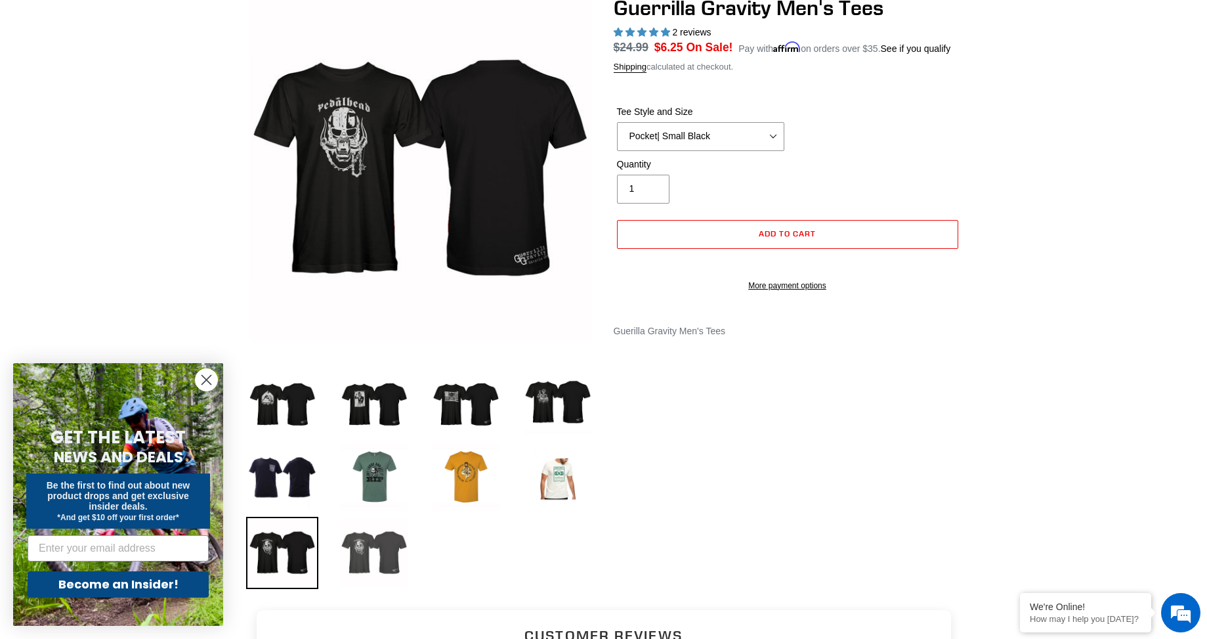
click at [371, 554] on img at bounding box center [374, 552] width 72 height 72
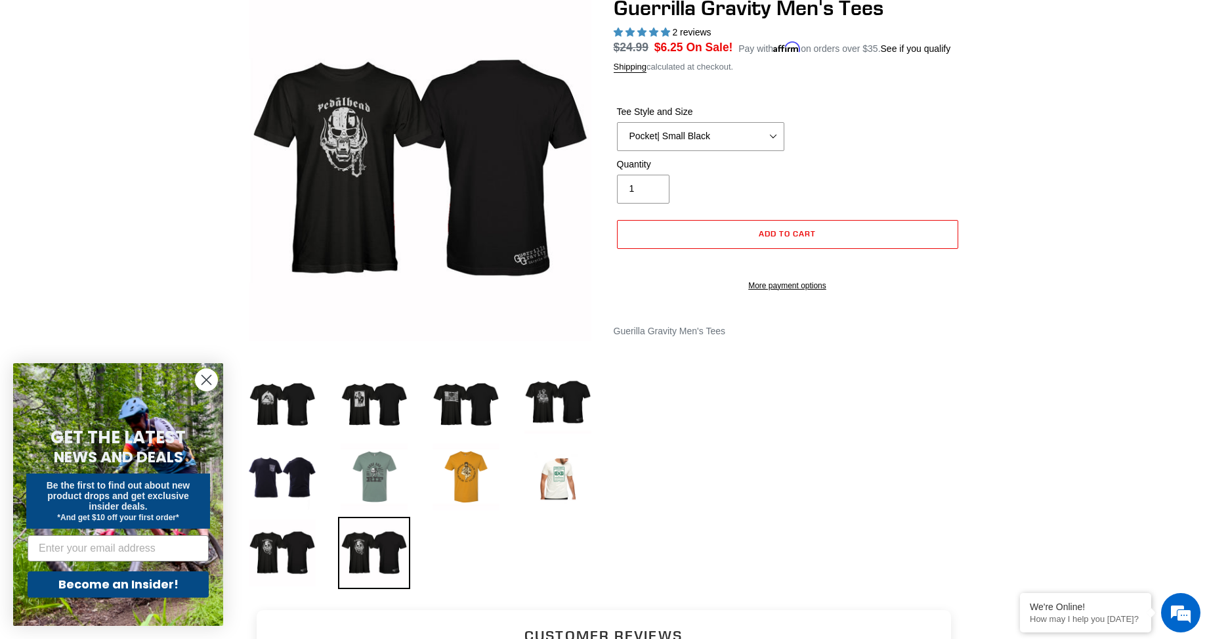
click at [369, 474] on img at bounding box center [374, 476] width 72 height 72
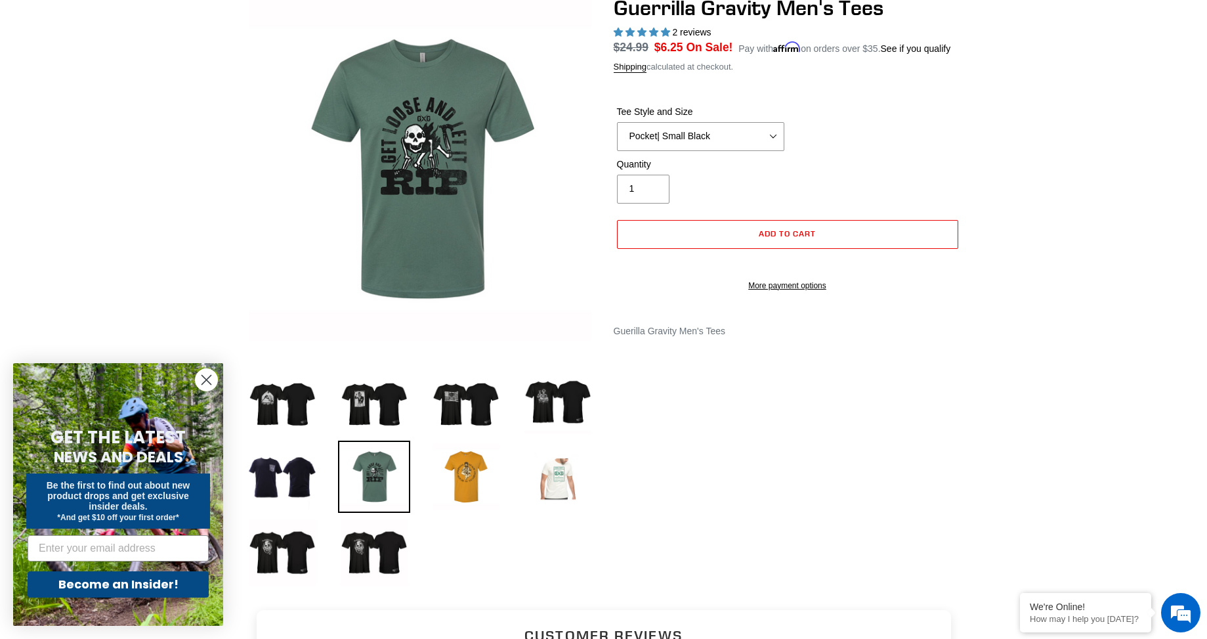
click at [567, 478] on img at bounding box center [558, 476] width 72 height 72
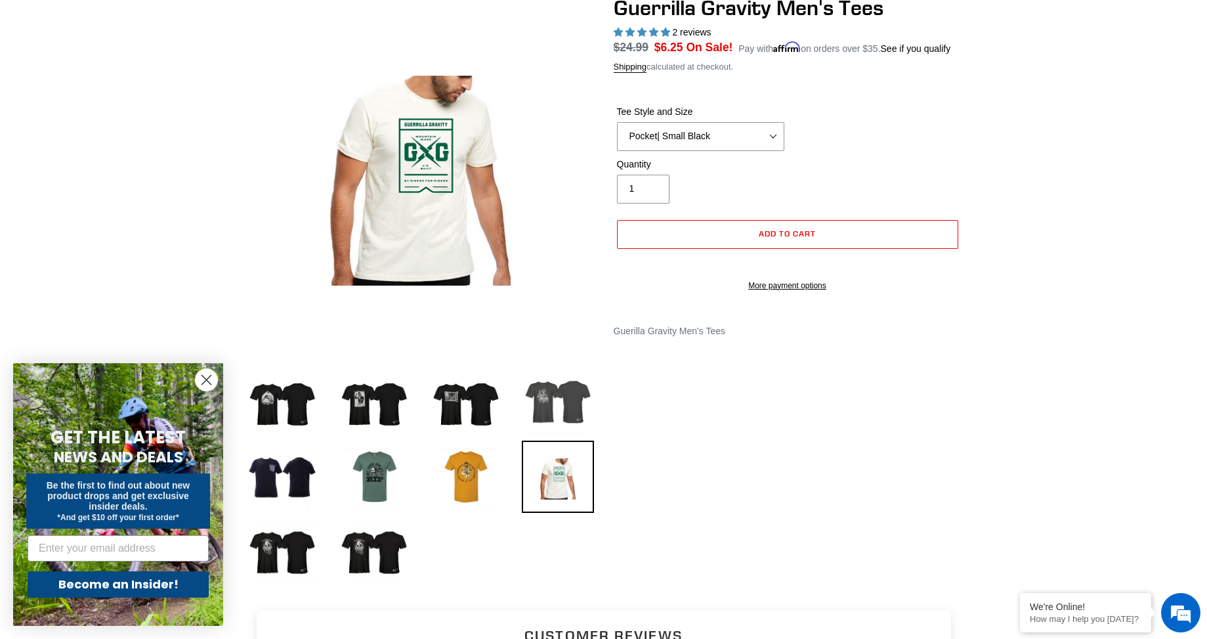
click at [557, 396] on img at bounding box center [558, 400] width 72 height 72
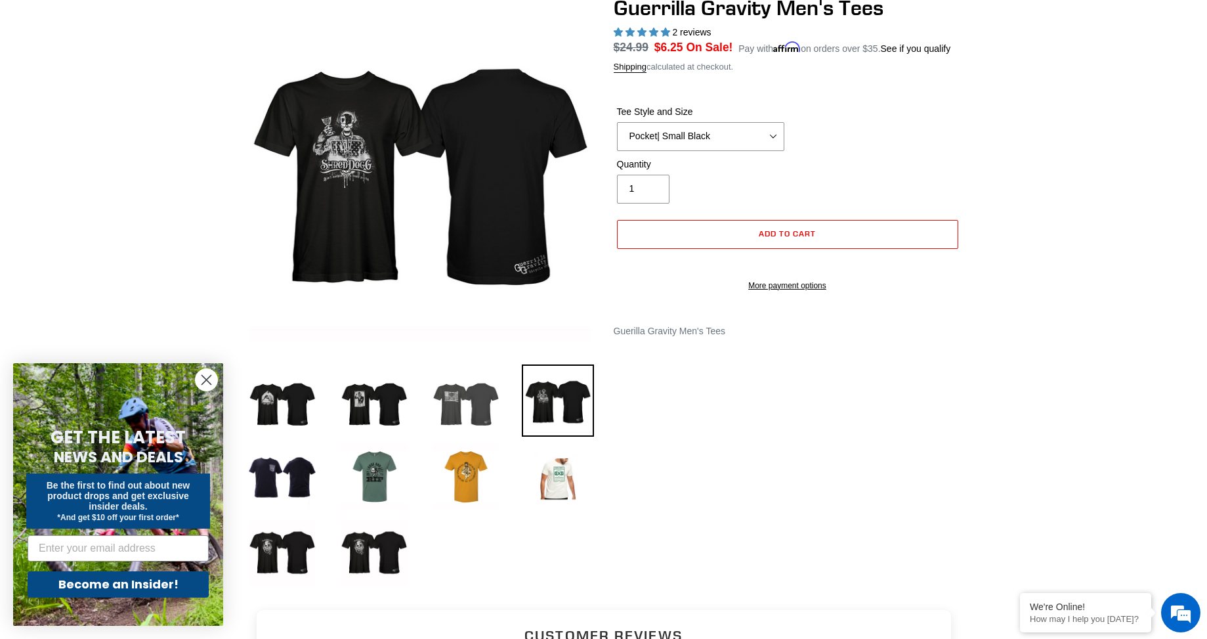
click at [440, 413] on img at bounding box center [466, 400] width 72 height 72
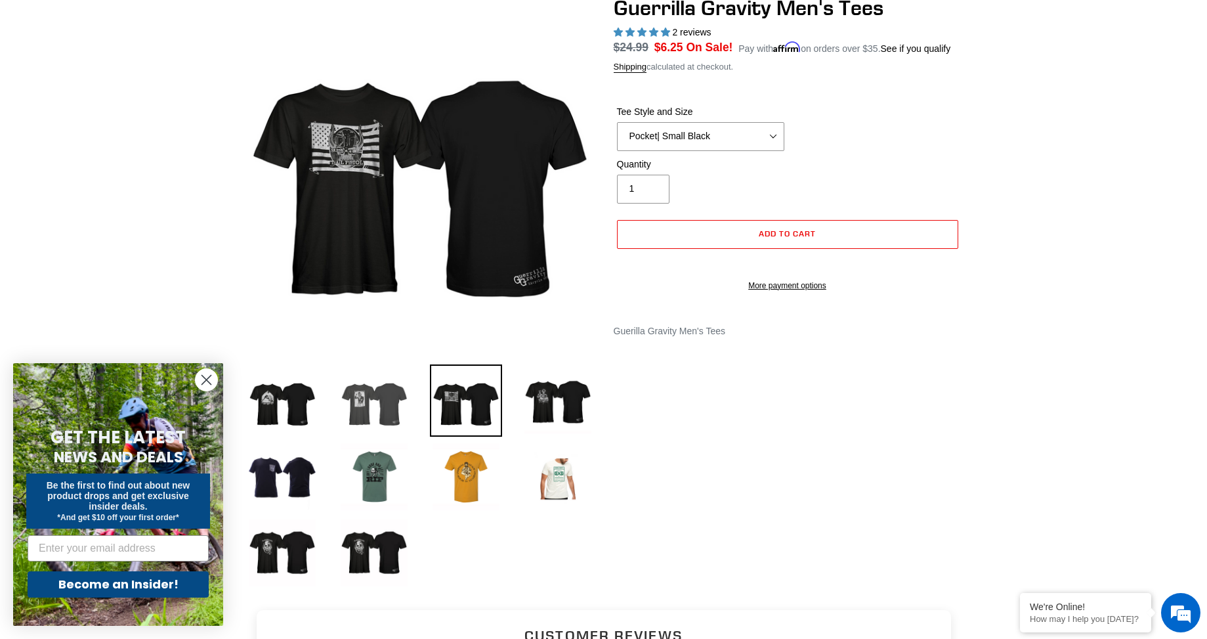
click at [379, 407] on img at bounding box center [374, 400] width 72 height 72
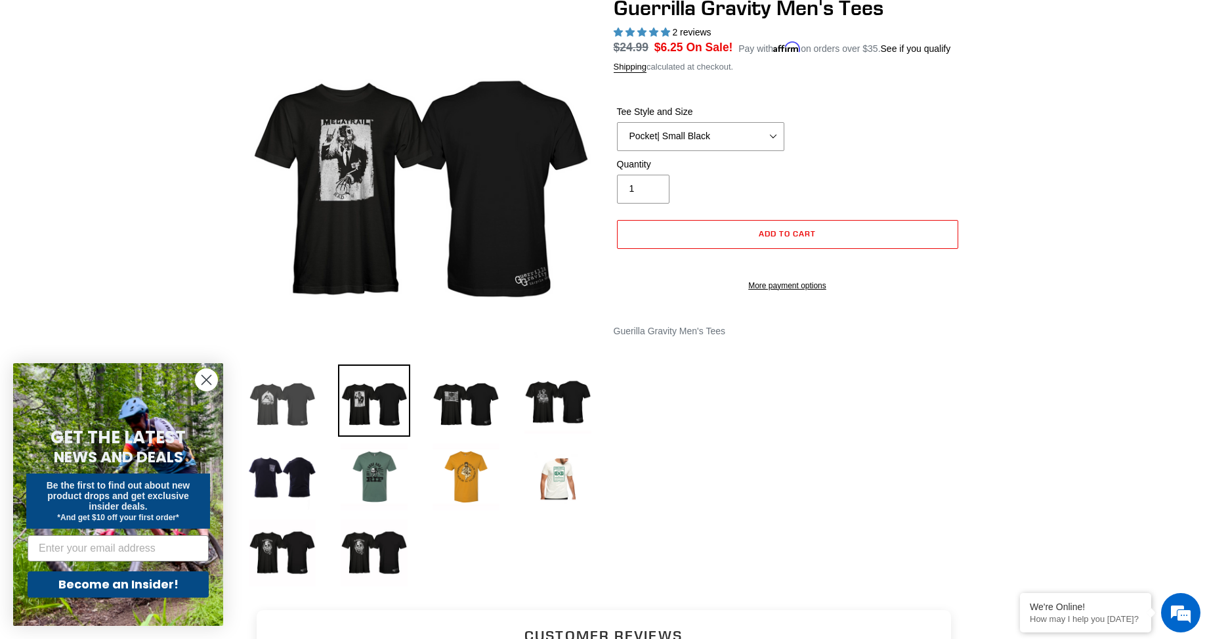
click at [275, 400] on img at bounding box center [282, 400] width 72 height 72
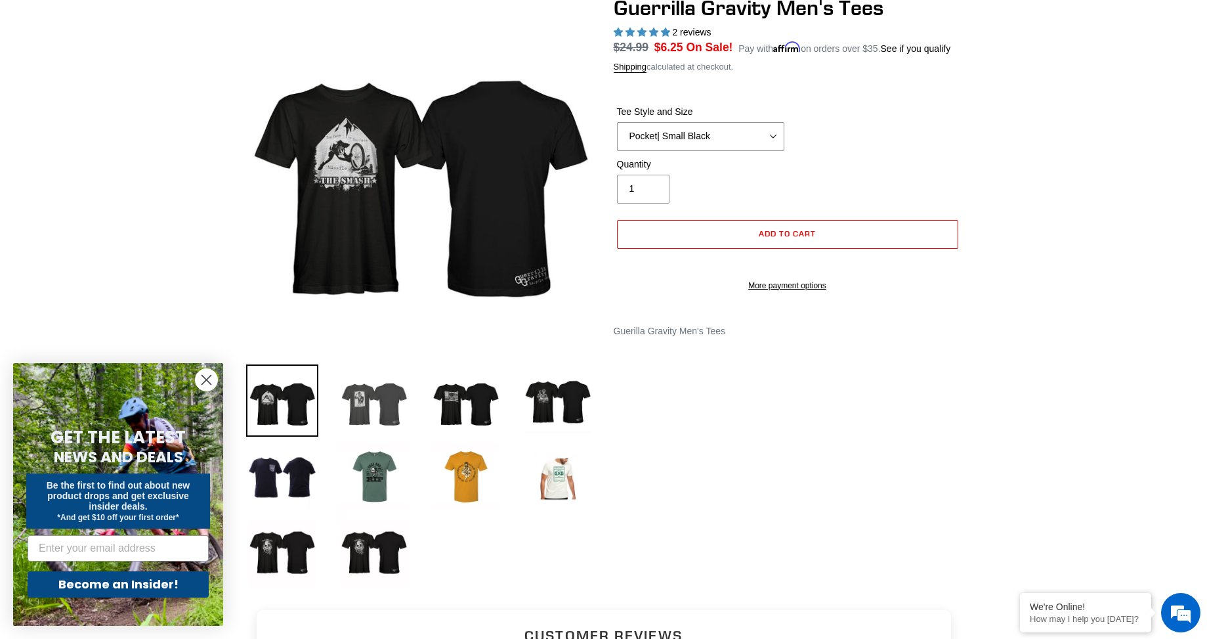
click at [364, 391] on img at bounding box center [374, 400] width 72 height 72
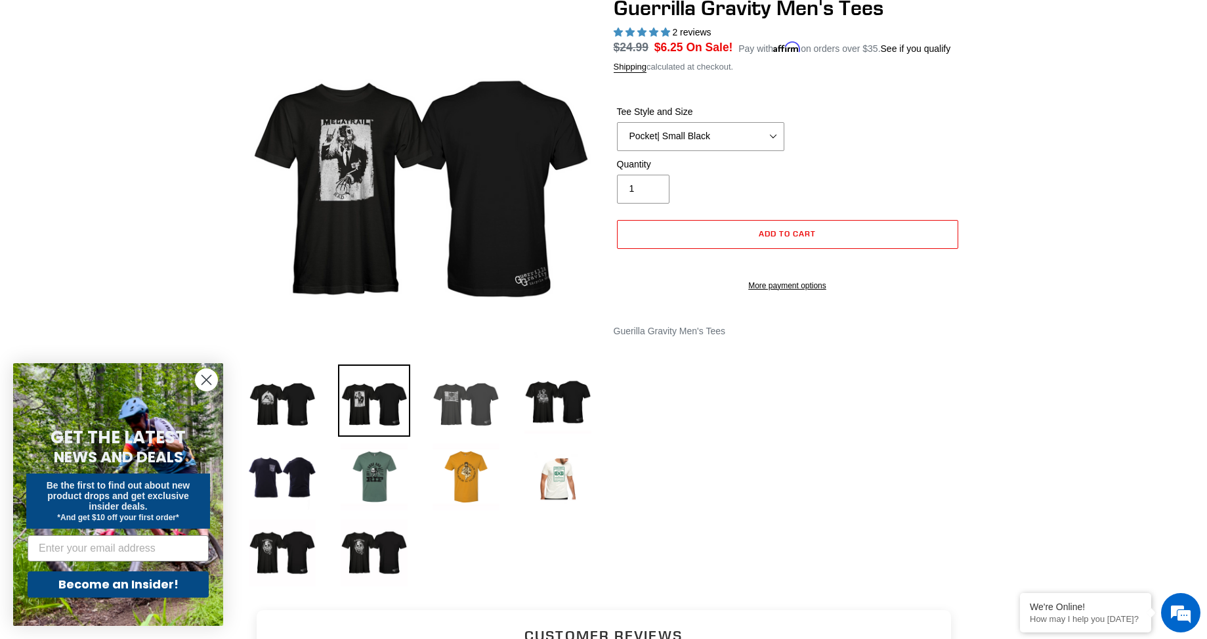
click at [457, 387] on img at bounding box center [466, 400] width 72 height 72
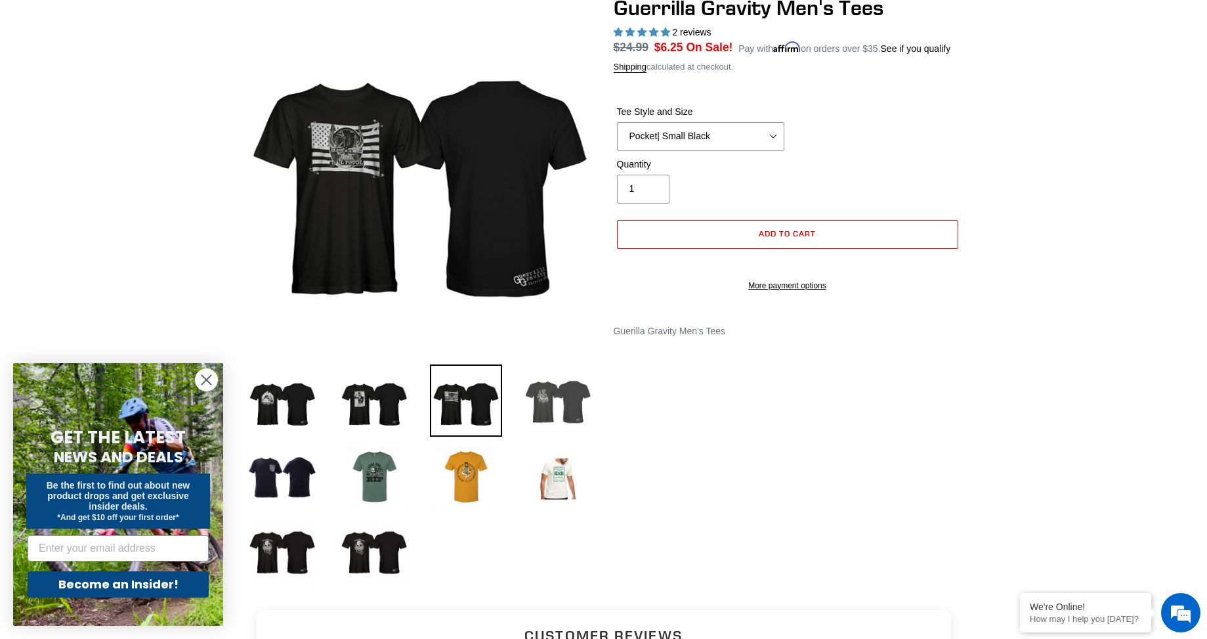
click at [552, 404] on img at bounding box center [558, 400] width 72 height 72
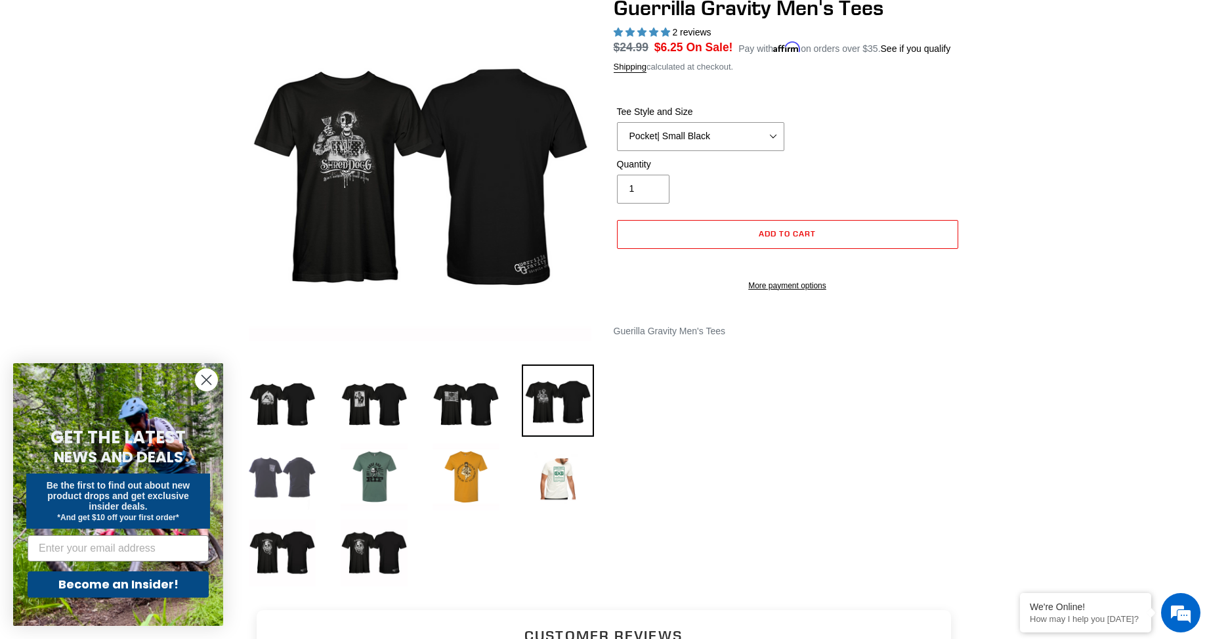
click at [282, 462] on img at bounding box center [282, 476] width 72 height 72
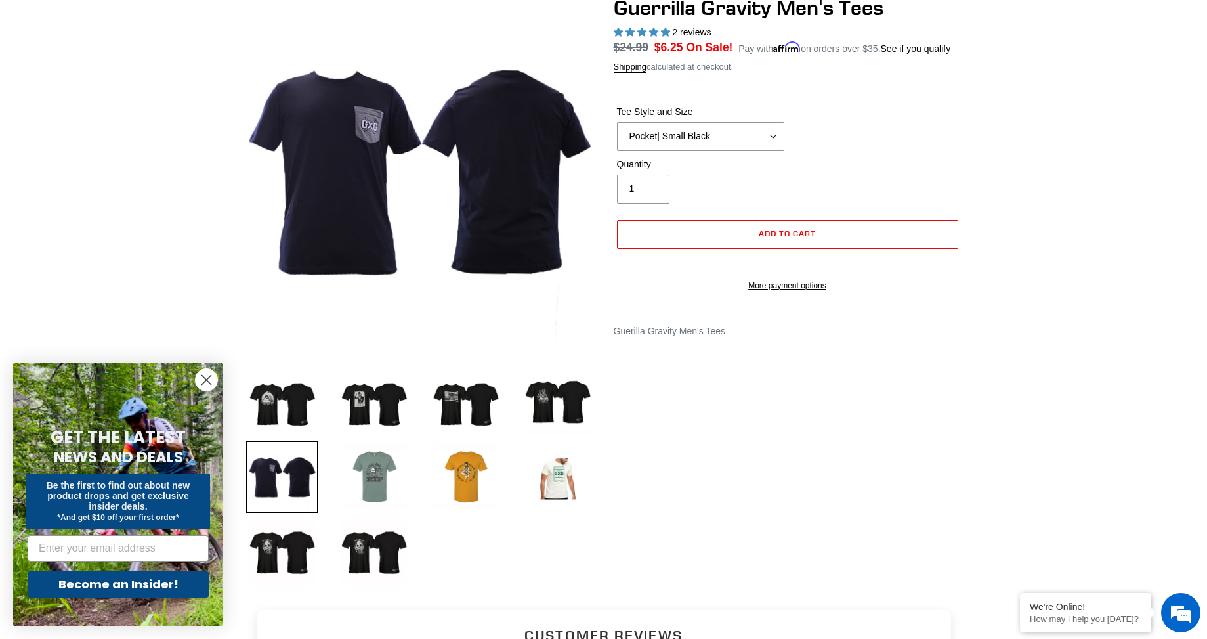
click at [378, 475] on img at bounding box center [374, 476] width 72 height 72
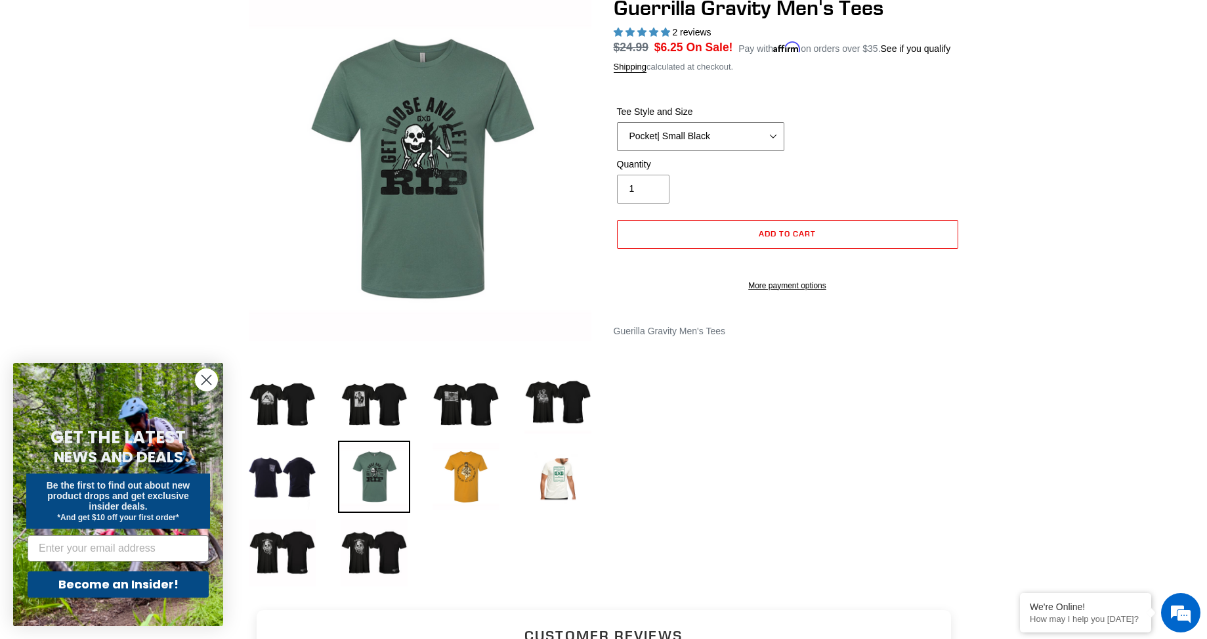
click at [771, 136] on select "Let It Rip | Small Green Let It Rip | Medium Green Megatrail | Small Black Mega…" at bounding box center [700, 136] width 167 height 29
click at [617, 122] on select "Let It Rip | Small Green Let It Rip | Medium Green Megatrail | Small Black Mega…" at bounding box center [700, 136] width 167 height 29
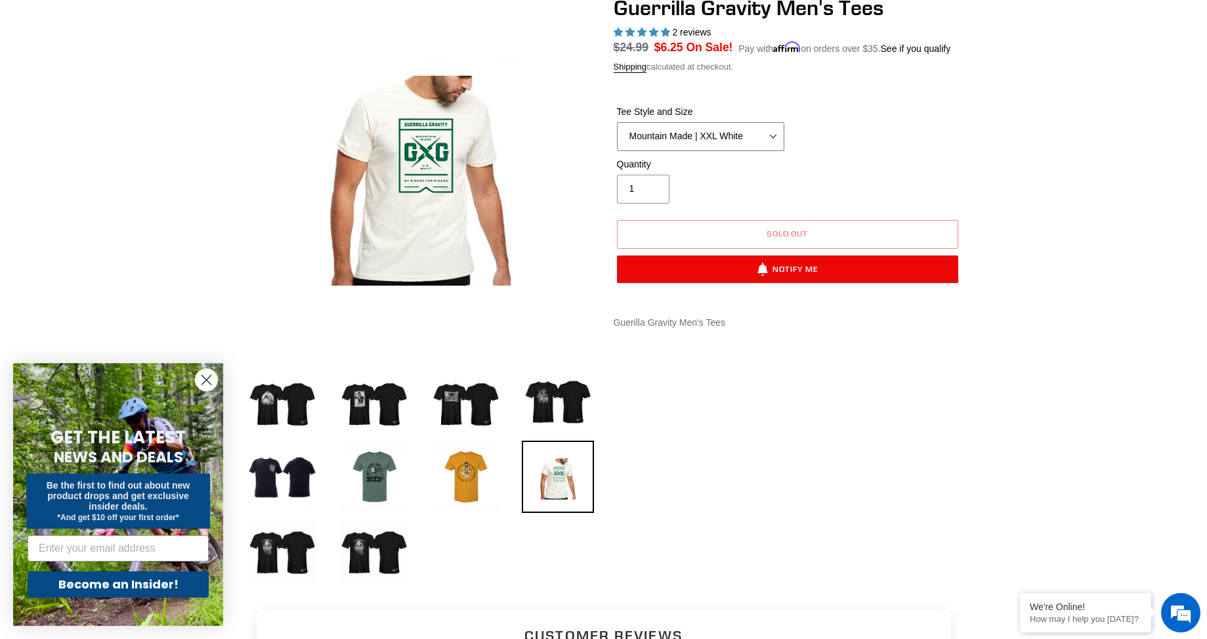
click at [757, 131] on select "Let It Rip | Small Green Let It Rip | Medium Green Megatrail | Small Black Mega…" at bounding box center [700, 136] width 167 height 29
click at [617, 122] on select "Let It Rip | Small Green Let It Rip | Medium Green Megatrail | Small Black Mega…" at bounding box center [700, 136] width 167 height 29
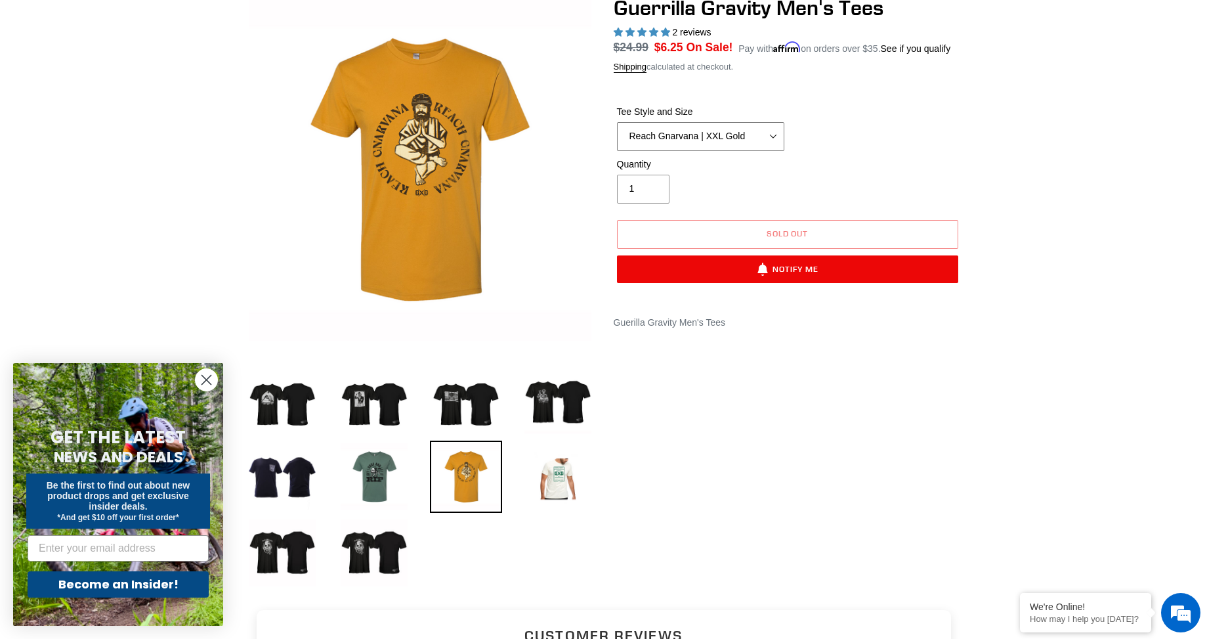
click at [728, 131] on select "Let It Rip | Small Green Let It Rip | Medium Green Megatrail | Small Black Mega…" at bounding box center [700, 136] width 167 height 29
click at [617, 122] on select "Let It Rip | Small Green Let It Rip | Medium Green Megatrail | Small Black Mega…" at bounding box center [700, 136] width 167 height 29
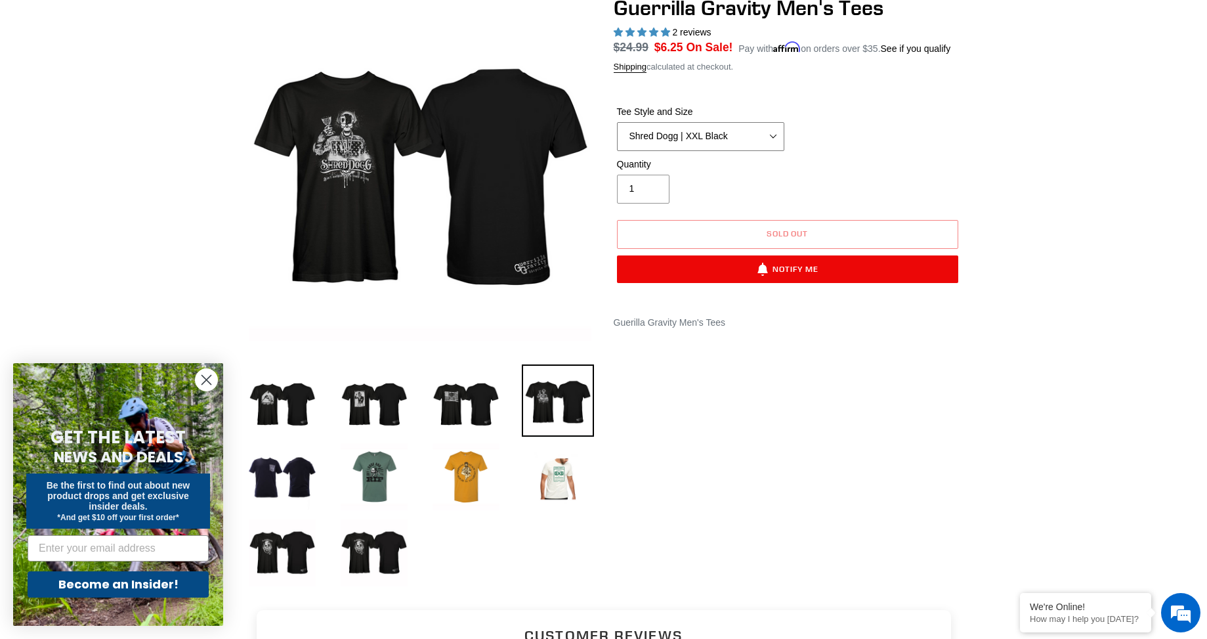
click at [730, 137] on select "Let It Rip | Small Green Let It Rip | Medium Green Megatrail | Small Black Mega…" at bounding box center [700, 136] width 167 height 29
click at [617, 122] on select "Let It Rip | Small Green Let It Rip | Medium Green Megatrail | Small Black Mega…" at bounding box center [700, 136] width 167 height 29
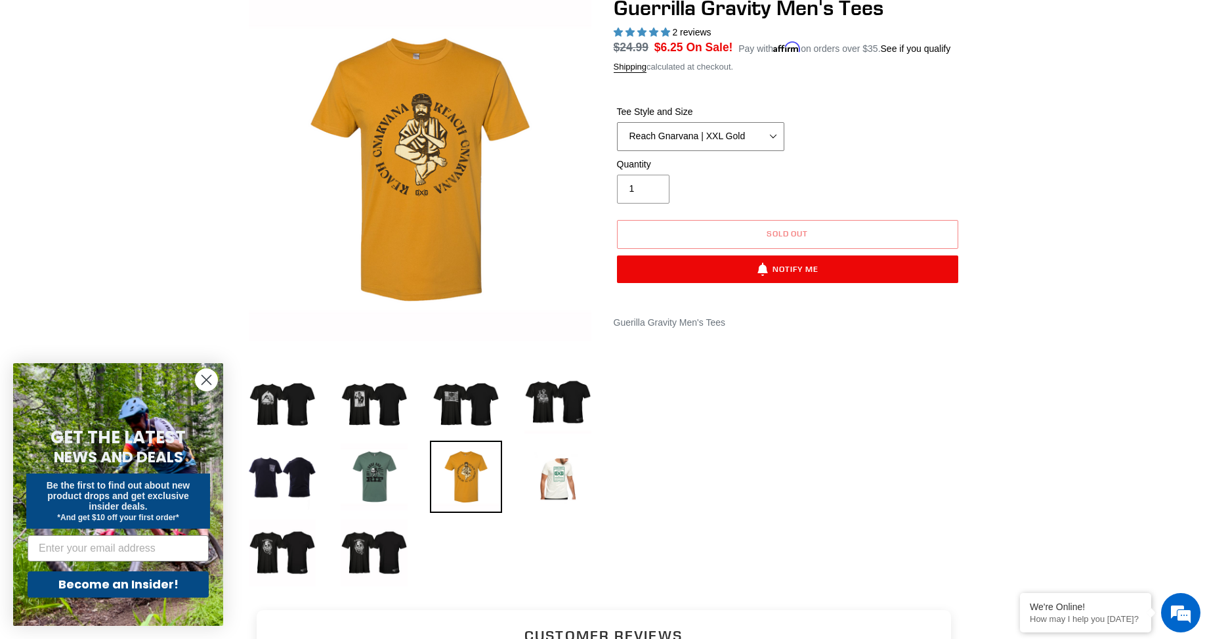
click at [736, 122] on select "Let It Rip | Small Green Let It Rip | Medium Green Megatrail | Small Black Mega…" at bounding box center [700, 136] width 167 height 29
select select "Shred Dogg | XXL Black"
click at [617, 122] on select "Let It Rip | Small Green Let It Rip | Medium Green Megatrail | Small Black Mega…" at bounding box center [700, 136] width 167 height 29
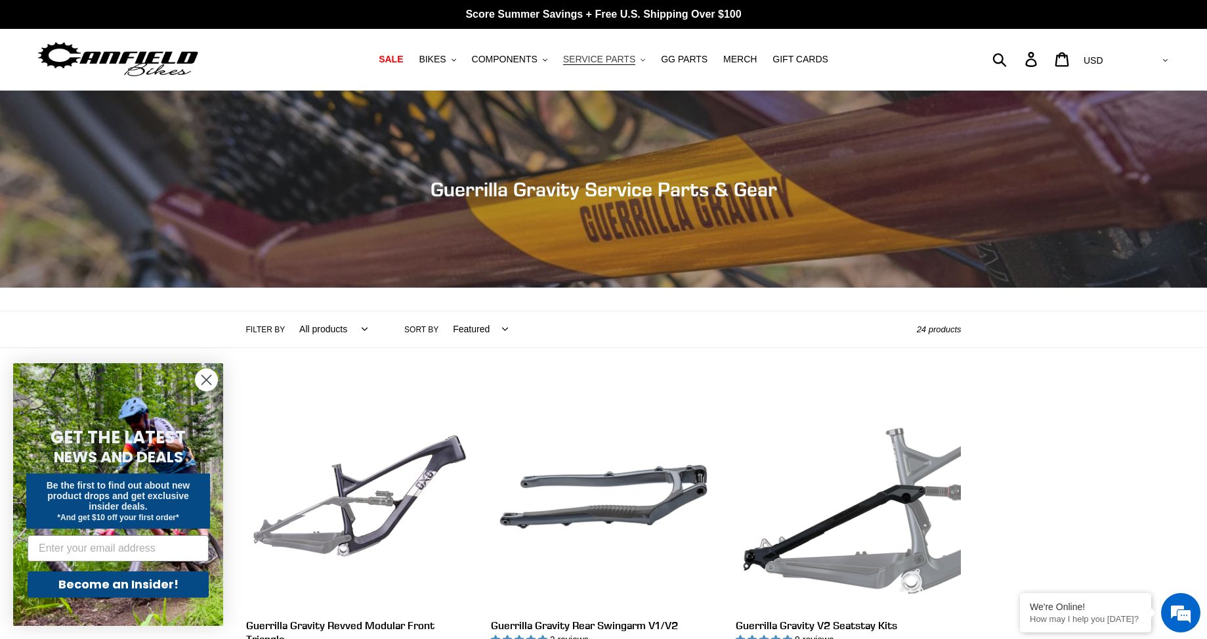
click at [608, 61] on span "SERVICE PARTS" at bounding box center [599, 59] width 72 height 11
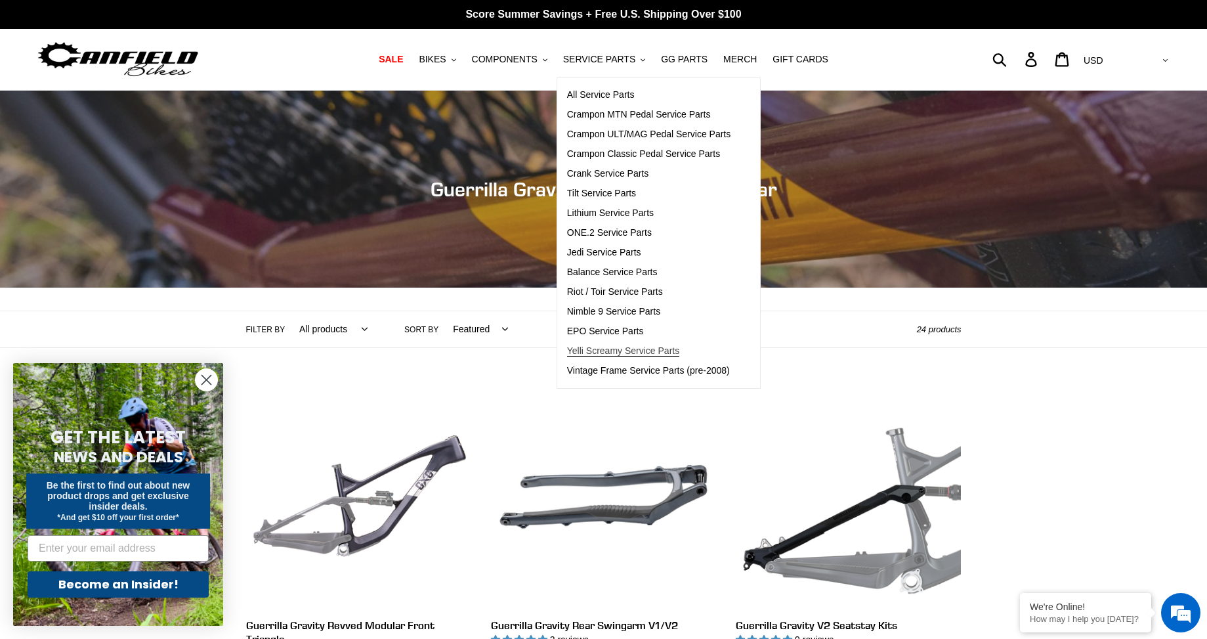
click at [658, 350] on span "Yelli Screamy Service Parts" at bounding box center [623, 350] width 112 height 11
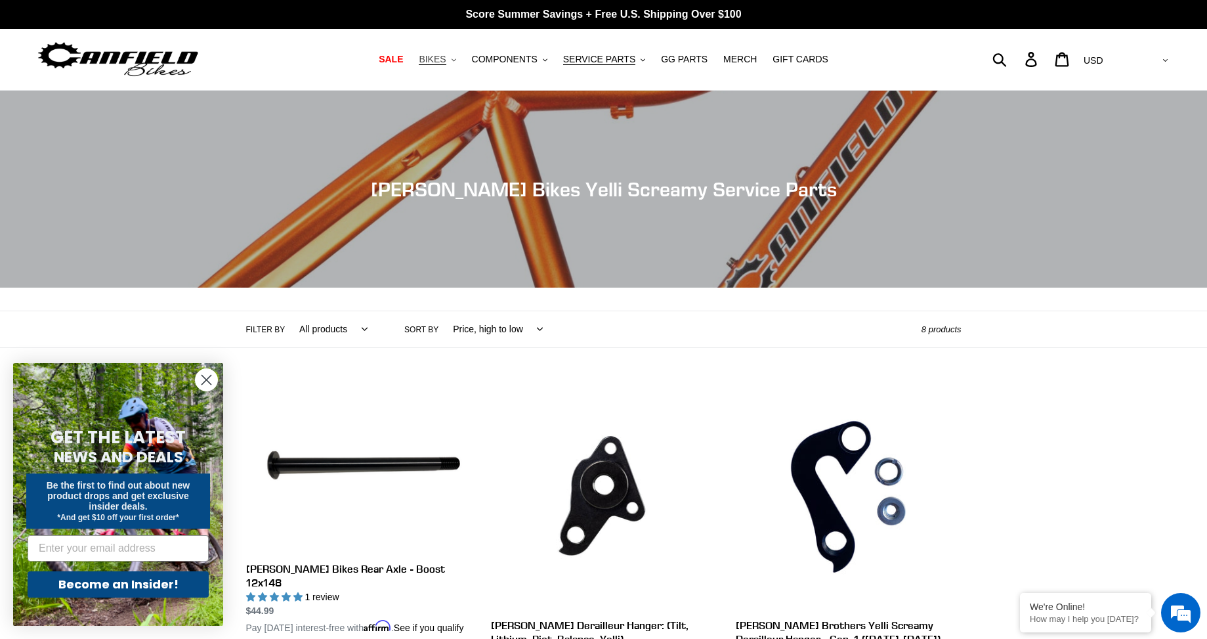
click at [445, 59] on span "BIKES" at bounding box center [432, 59] width 27 height 11
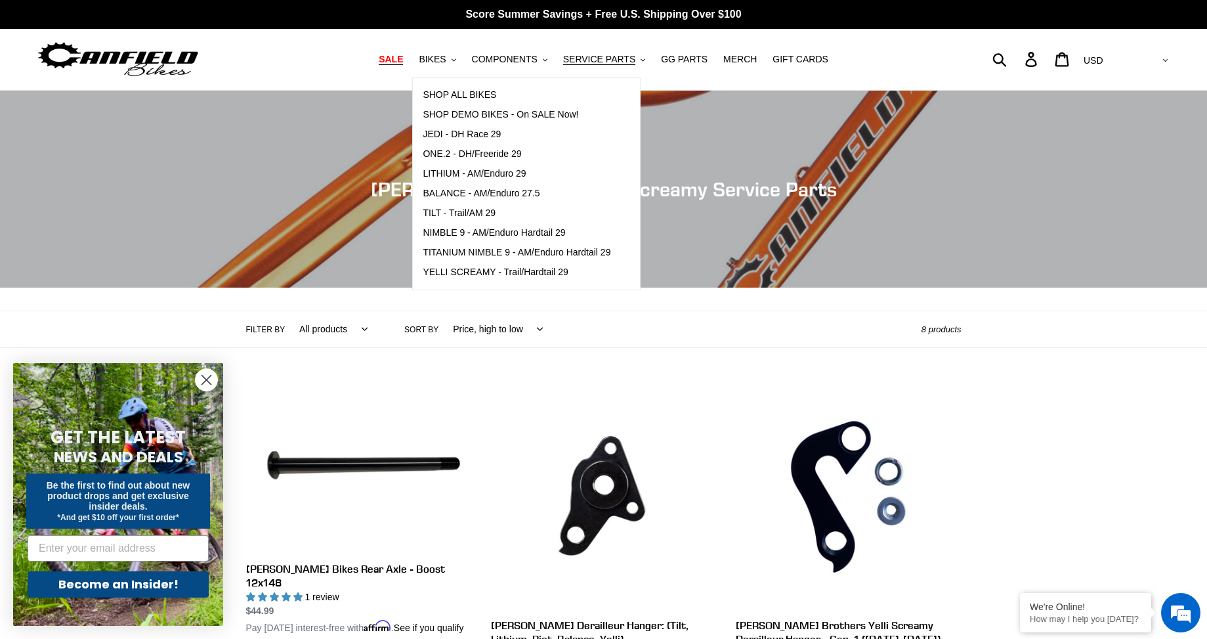
click at [403, 63] on span "SALE" at bounding box center [391, 59] width 24 height 11
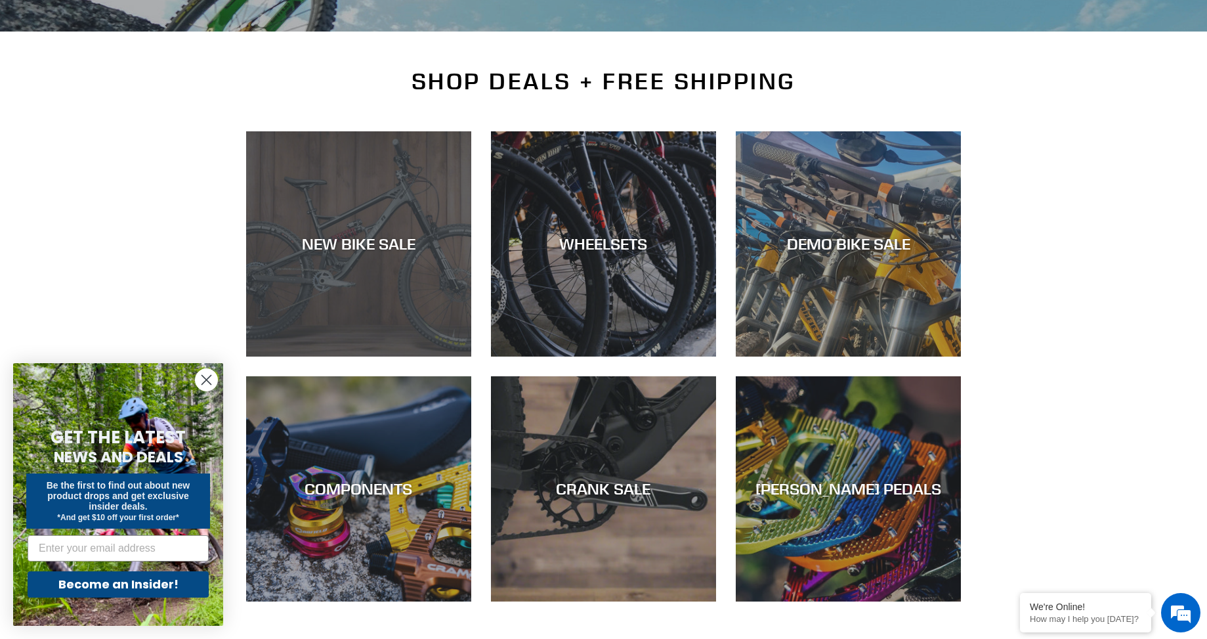
scroll to position [263, 0]
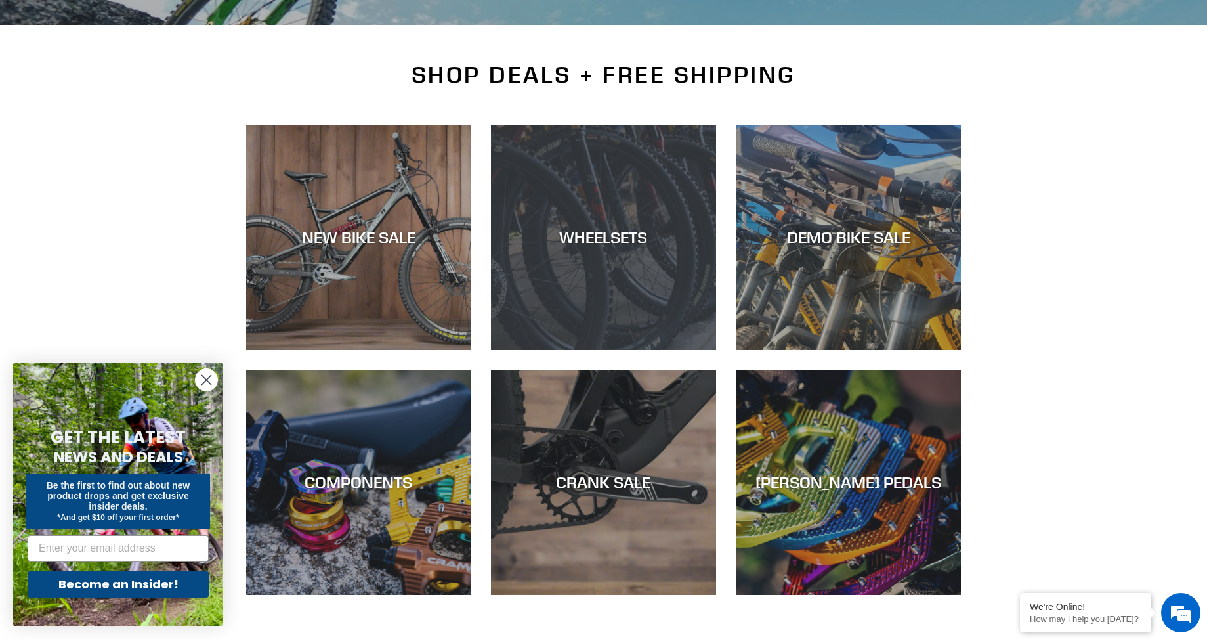
click at [621, 236] on div "WHEELSETS" at bounding box center [603, 237] width 225 height 19
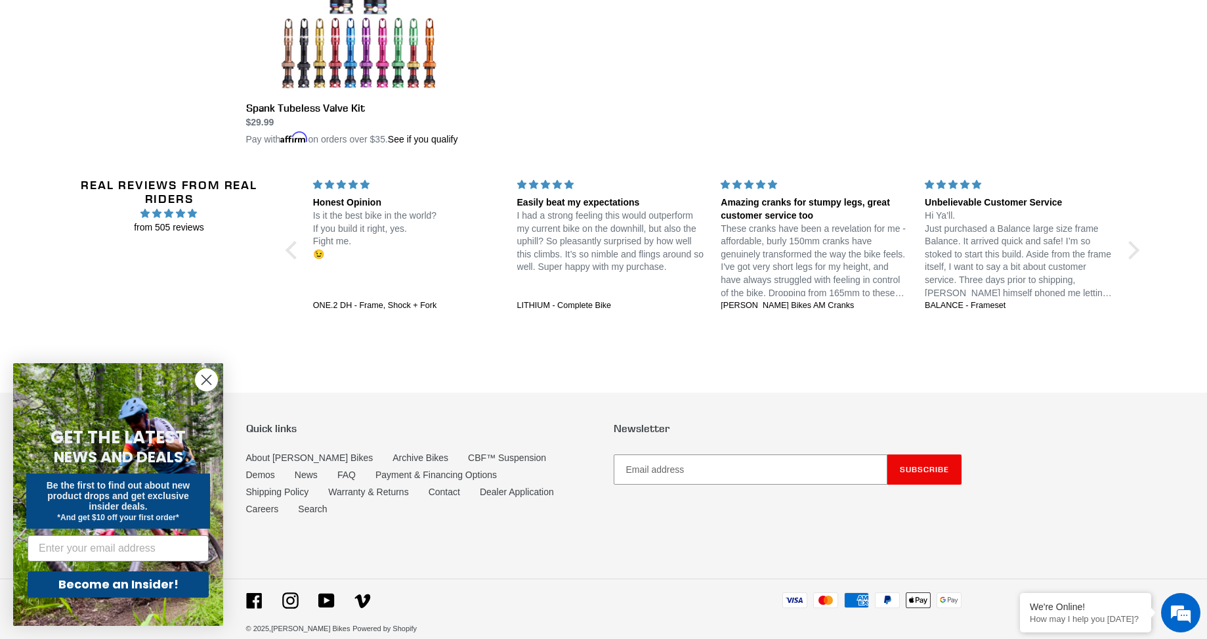
scroll to position [862, 0]
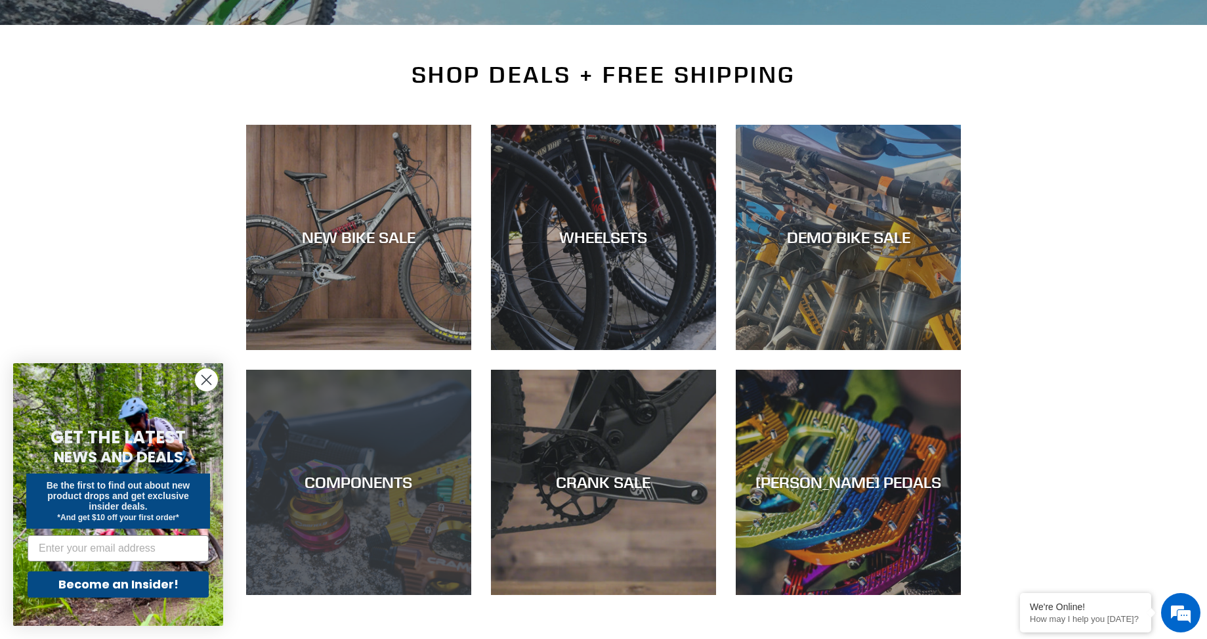
click at [368, 595] on div "COMPONENTS" at bounding box center [358, 595] width 225 height 0
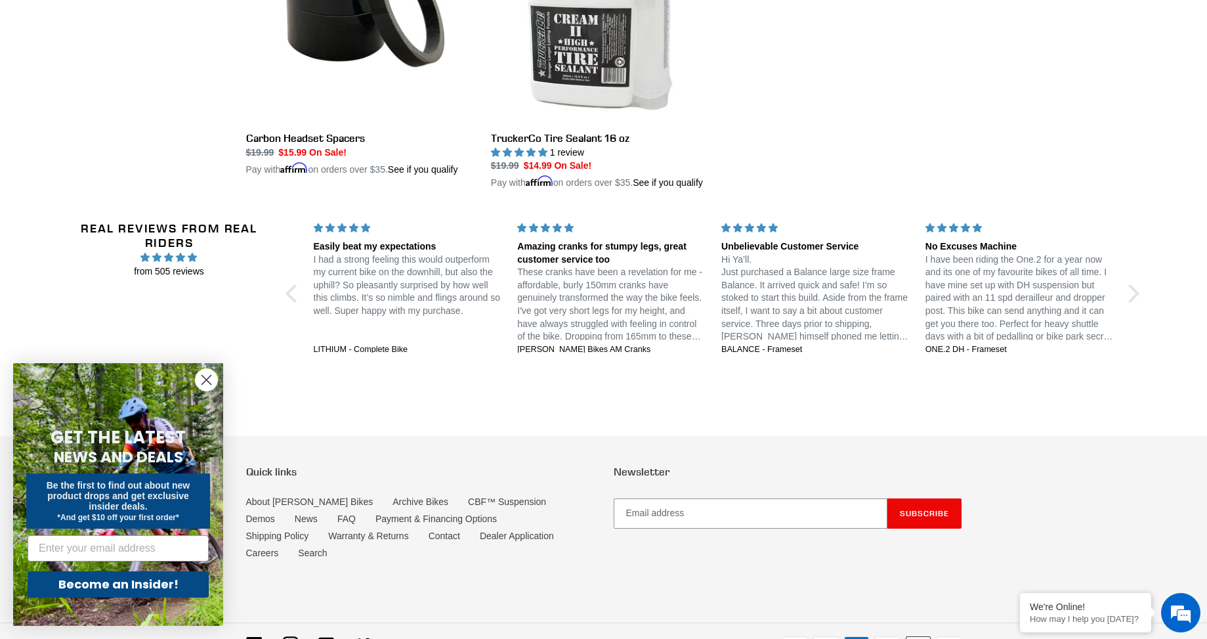
scroll to position [2560, 0]
